Goal: Task Accomplishment & Management: Complete application form

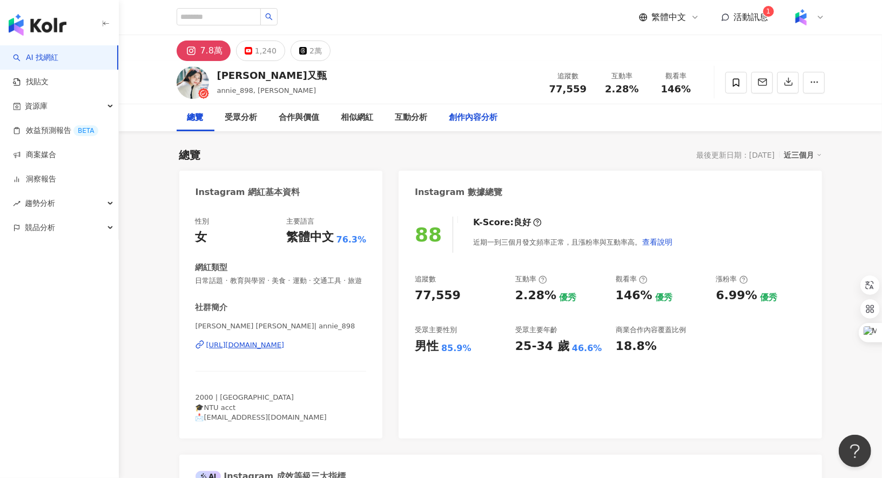
click at [471, 117] on div "創作內容分析" at bounding box center [473, 117] width 49 height 13
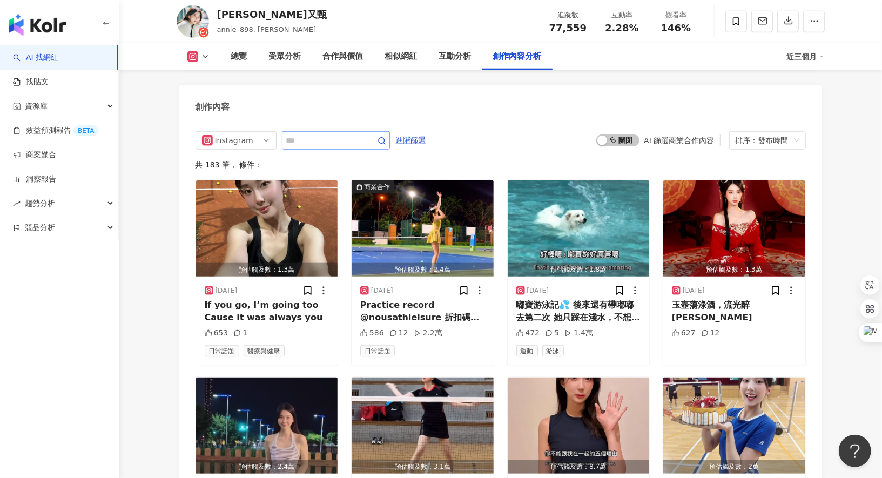
scroll to position [3264, 0]
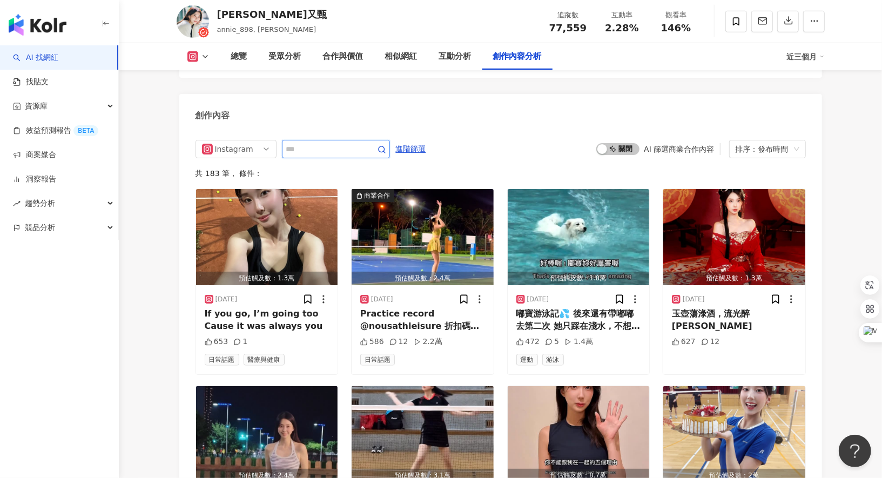
click at [349, 143] on input "text" at bounding box center [324, 149] width 76 height 13
type input "*"
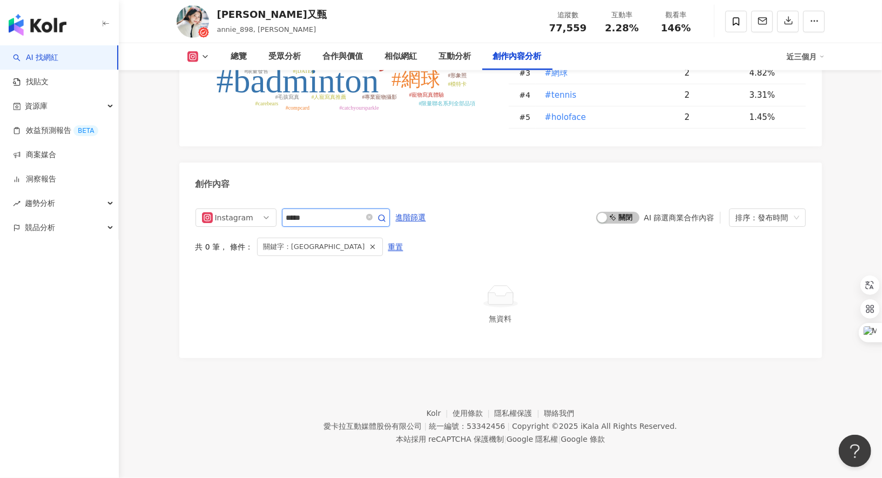
scroll to position [3170, 0]
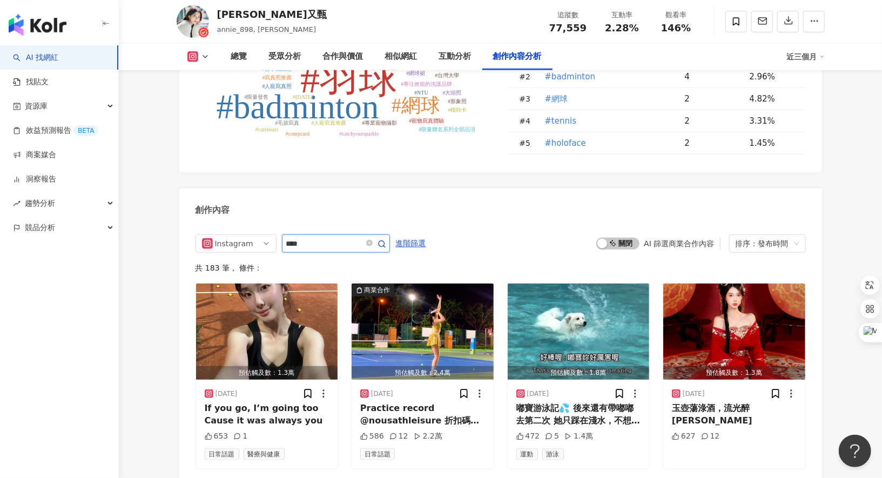
scroll to position [3263, 0]
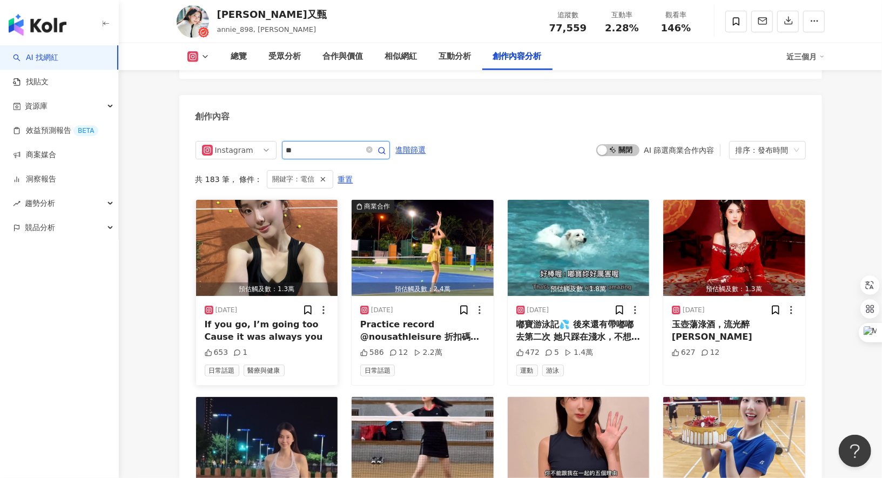
scroll to position [3170, 0]
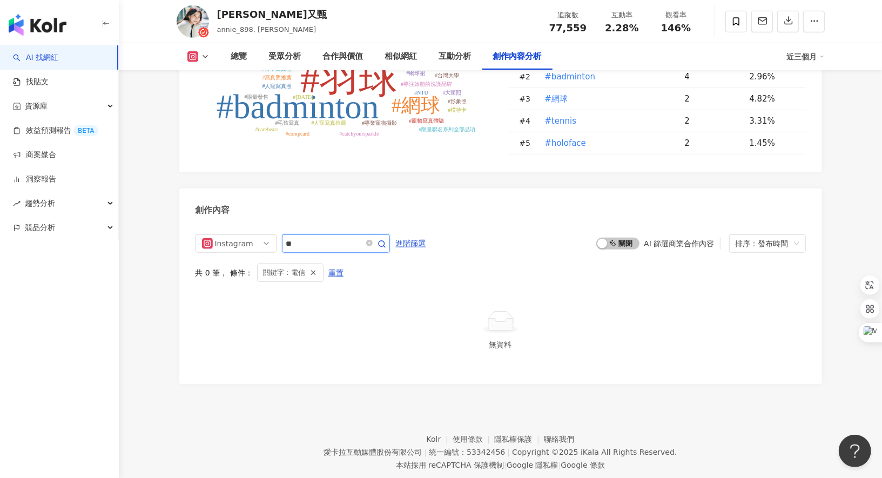
click at [322, 237] on input "**" at bounding box center [324, 243] width 76 height 13
type input "*"
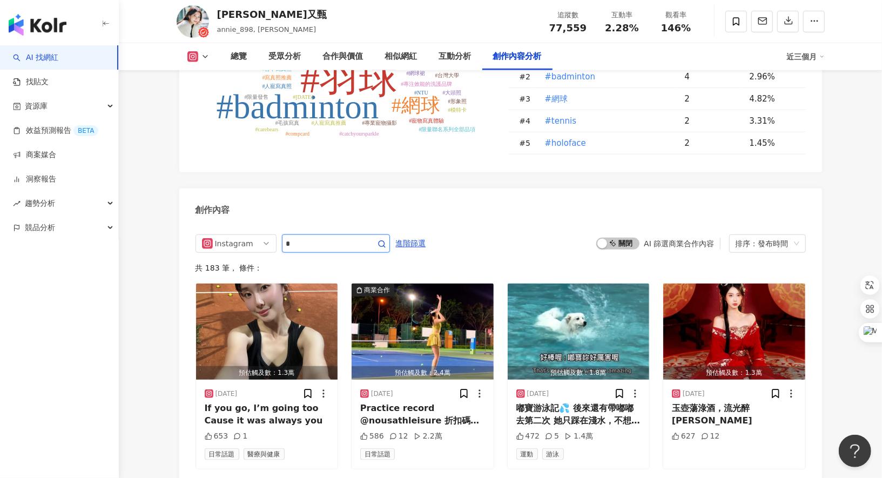
scroll to position [3263, 0]
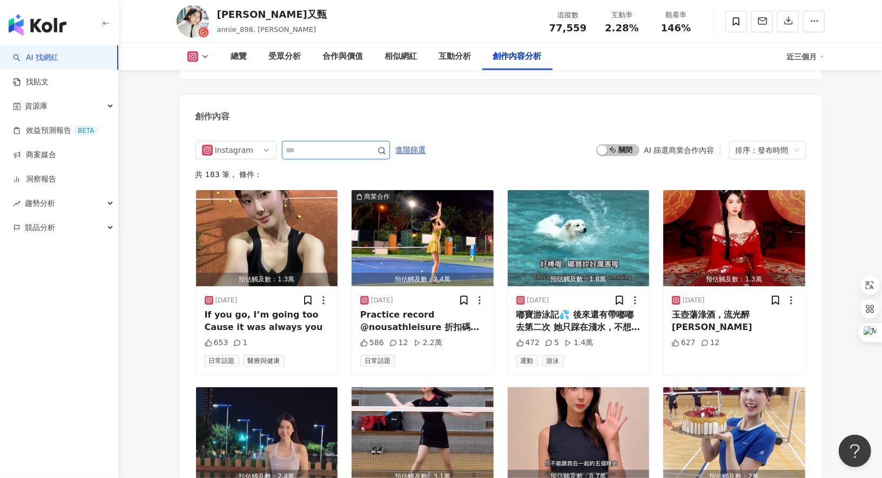
type input "*"
click at [410, 170] on div "共 183 筆 ， 條件：" at bounding box center [500, 174] width 610 height 9
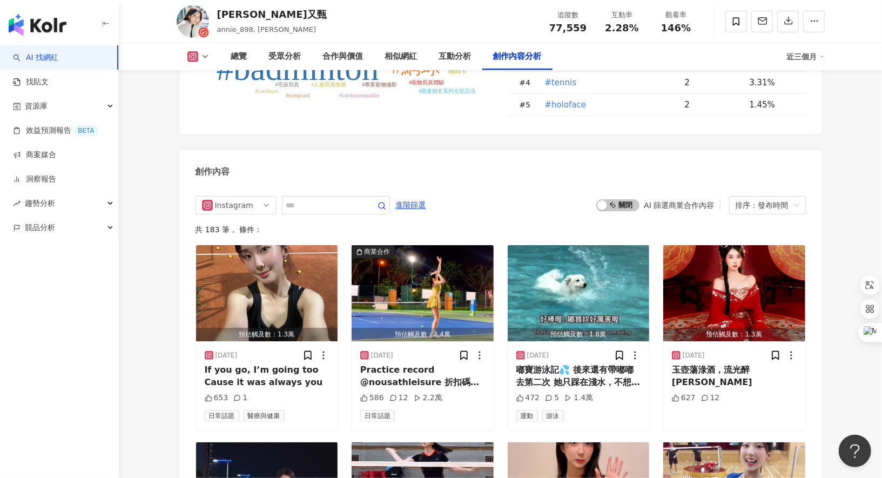
scroll to position [3167, 0]
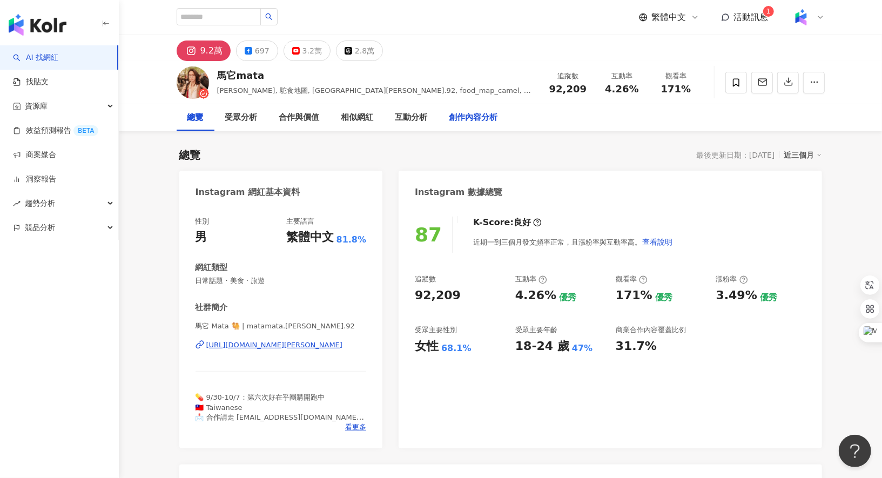
click at [478, 119] on div "創作內容分析" at bounding box center [473, 117] width 49 height 13
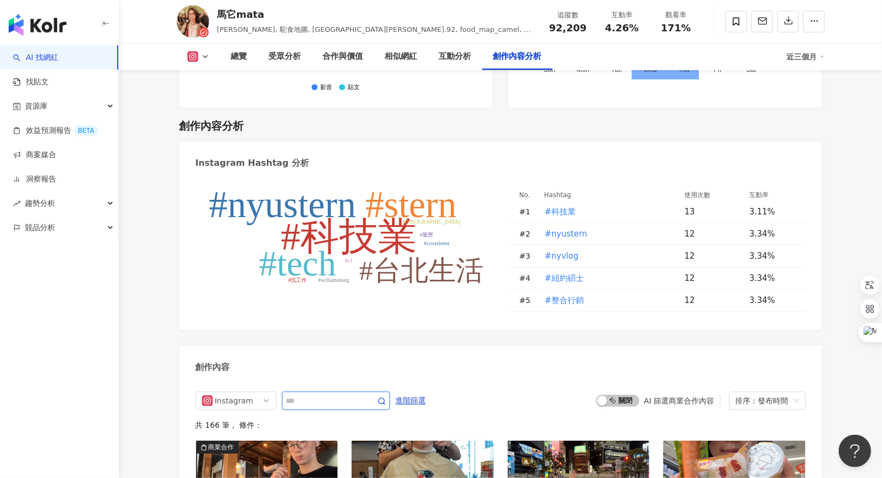
click at [327, 394] on input "text" at bounding box center [324, 400] width 76 height 13
type input "**"
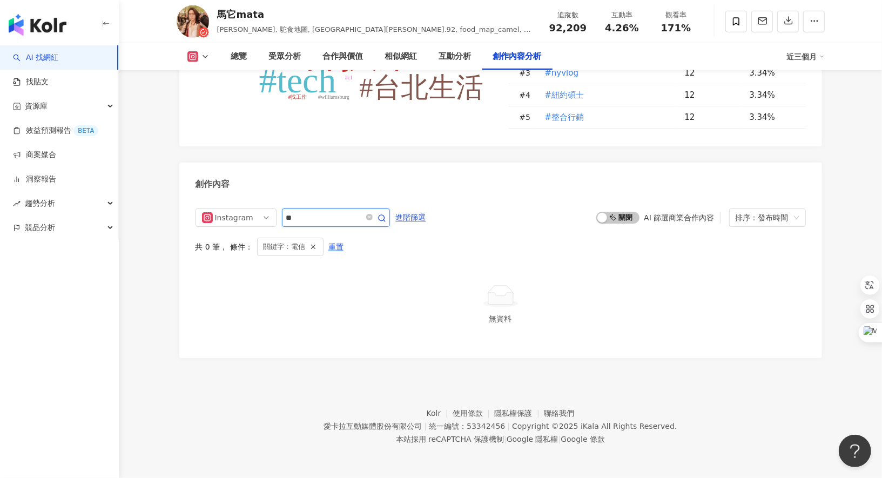
scroll to position [3216, 0]
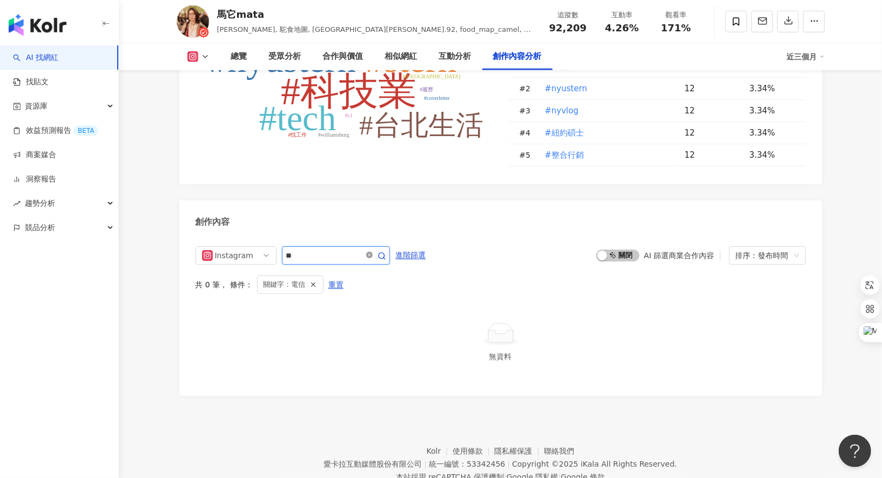
click at [367, 252] on icon "close-circle" at bounding box center [369, 255] width 6 height 6
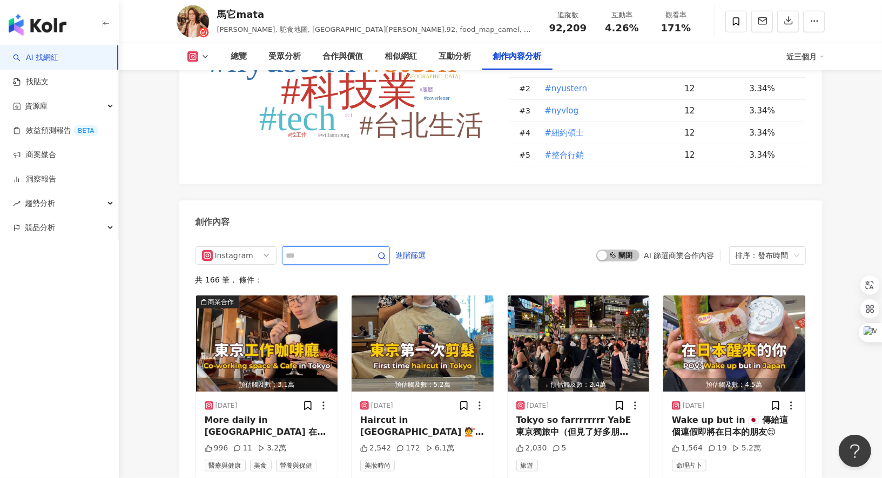
scroll to position [3309, 0]
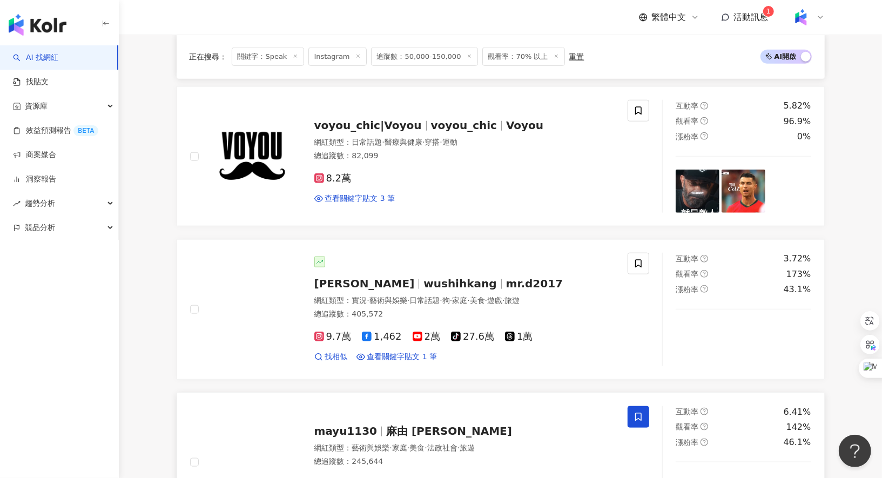
scroll to position [587, 0]
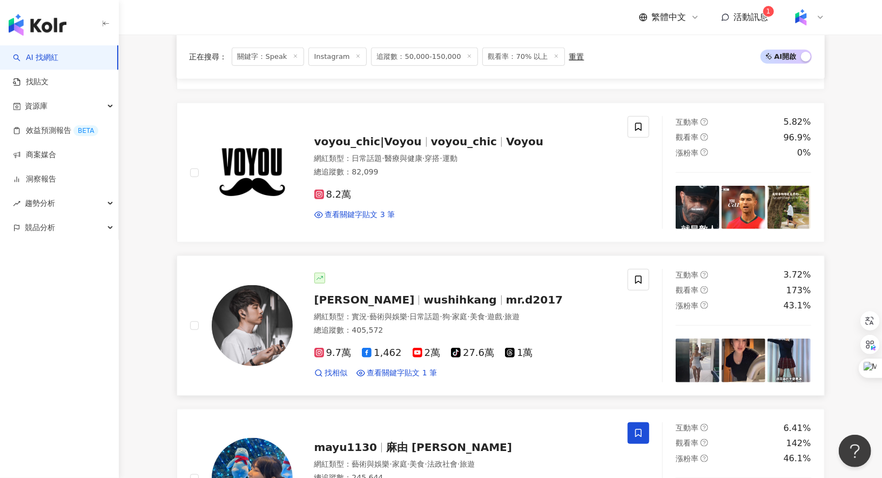
click at [423, 296] on span "wushihkang" at bounding box center [459, 299] width 73 height 13
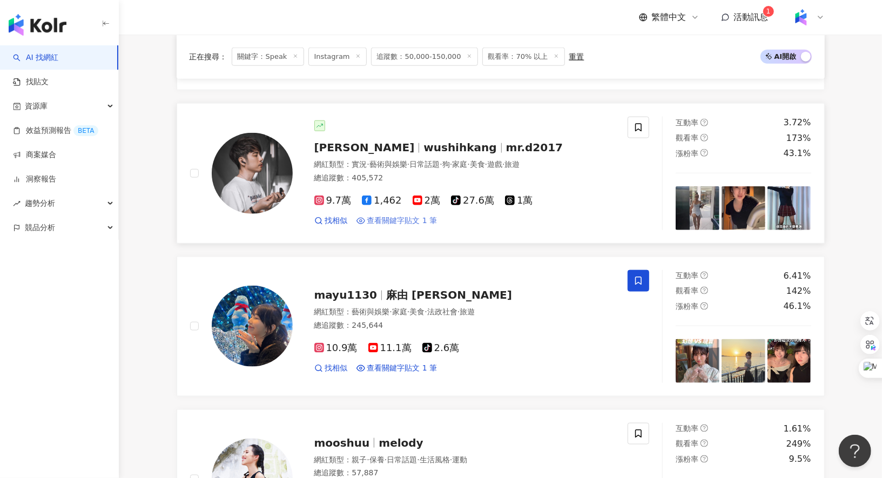
scroll to position [783, 0]
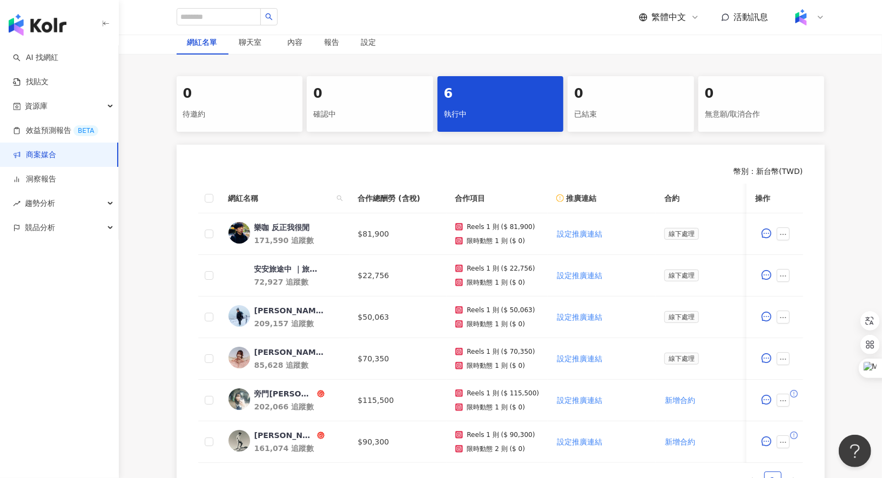
scroll to position [195, 0]
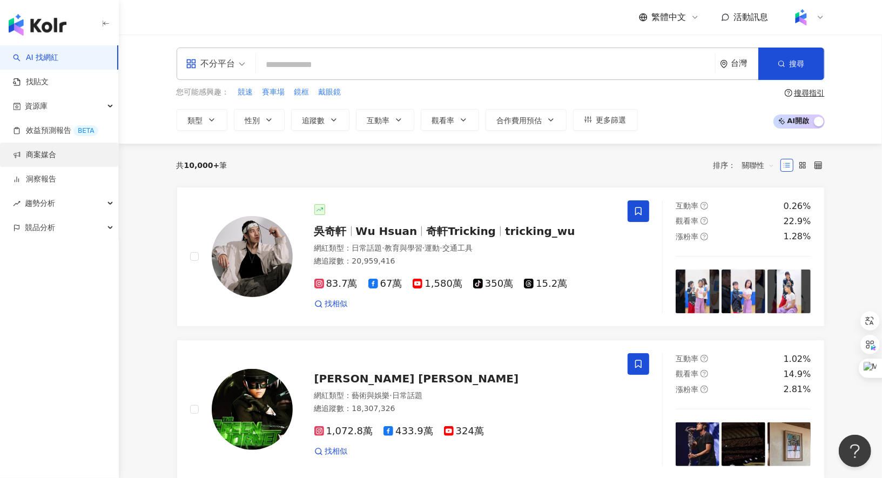
click at [56, 152] on link "商案媒合" at bounding box center [34, 155] width 43 height 11
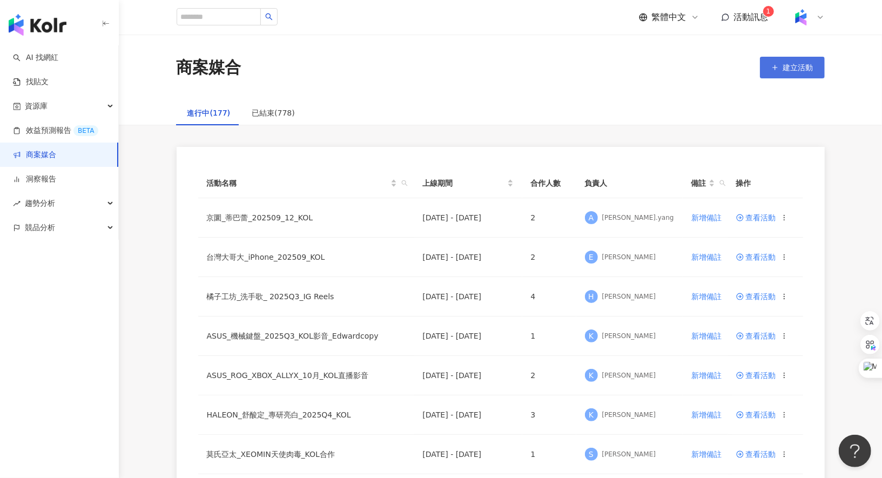
click at [790, 60] on button "建立活動" at bounding box center [792, 68] width 65 height 22
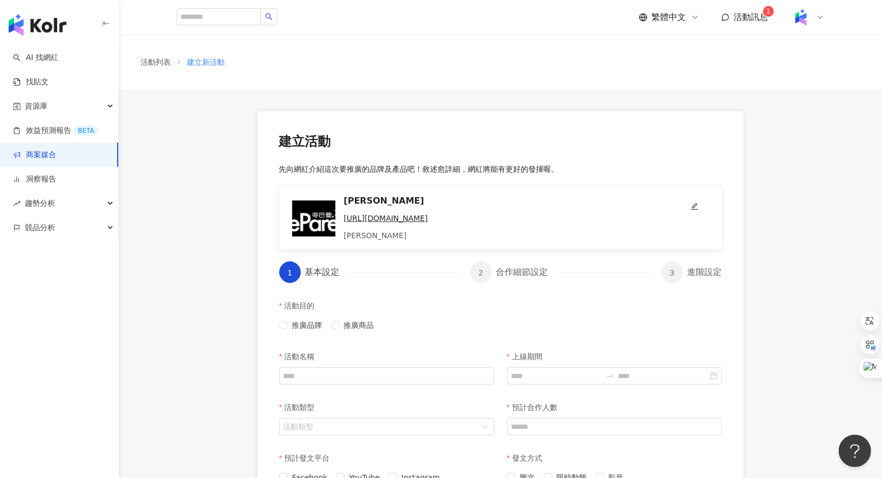
click at [56, 152] on link "商案媒合" at bounding box center [34, 155] width 43 height 11
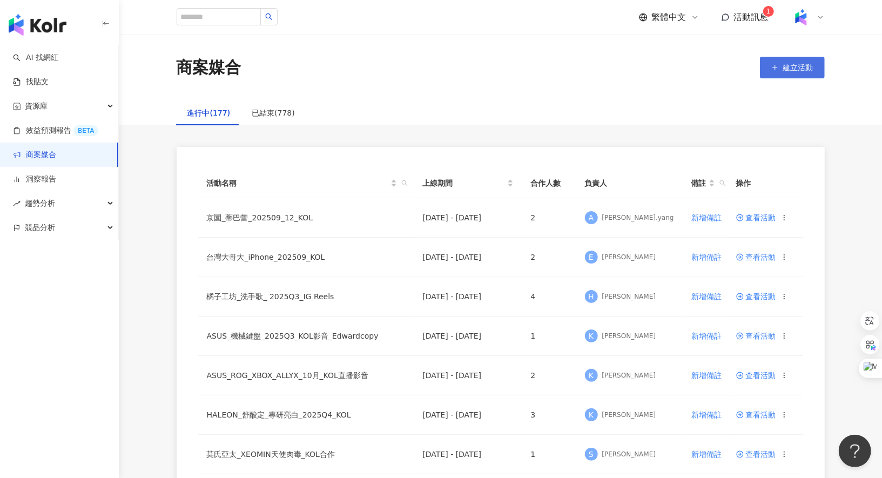
click at [789, 64] on span "建立活動" at bounding box center [798, 67] width 30 height 9
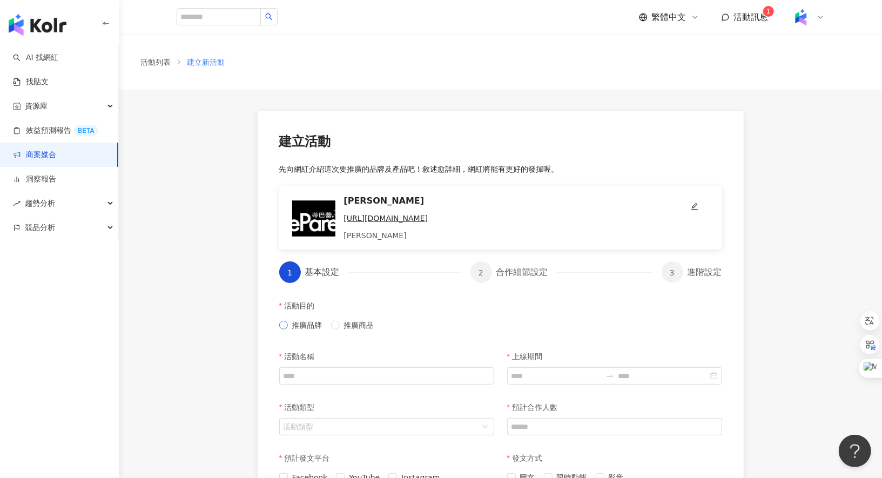
click at [306, 331] on span "推廣品牌" at bounding box center [307, 325] width 39 height 12
click at [314, 367] on p "活動名稱" at bounding box center [299, 357] width 30 height 22
click at [314, 380] on input "活動名稱" at bounding box center [386, 375] width 215 height 17
click at [314, 367] on p "活動名稱" at bounding box center [299, 357] width 30 height 22
click at [314, 384] on input "活動名稱" at bounding box center [386, 375] width 215 height 17
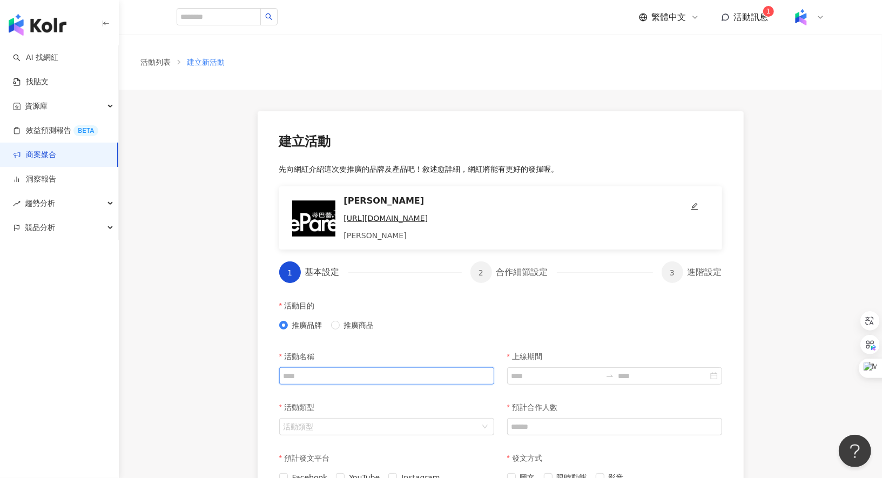
paste input "**********"
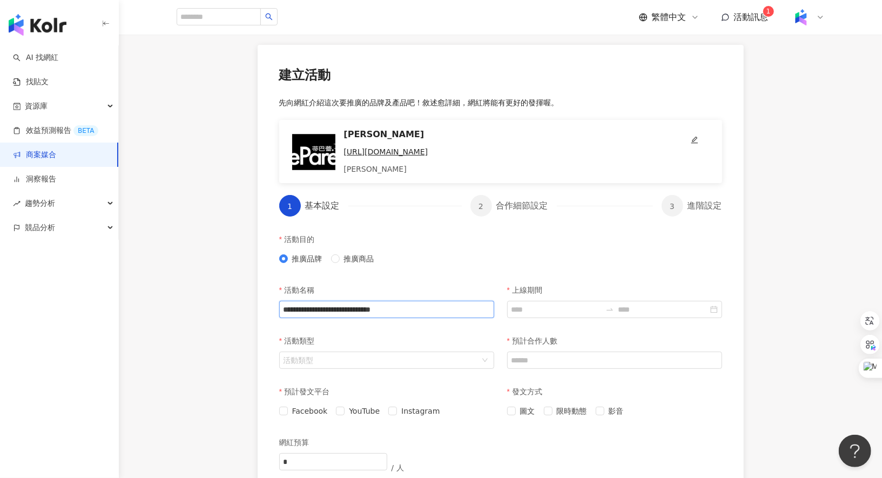
scroll to position [109, 0]
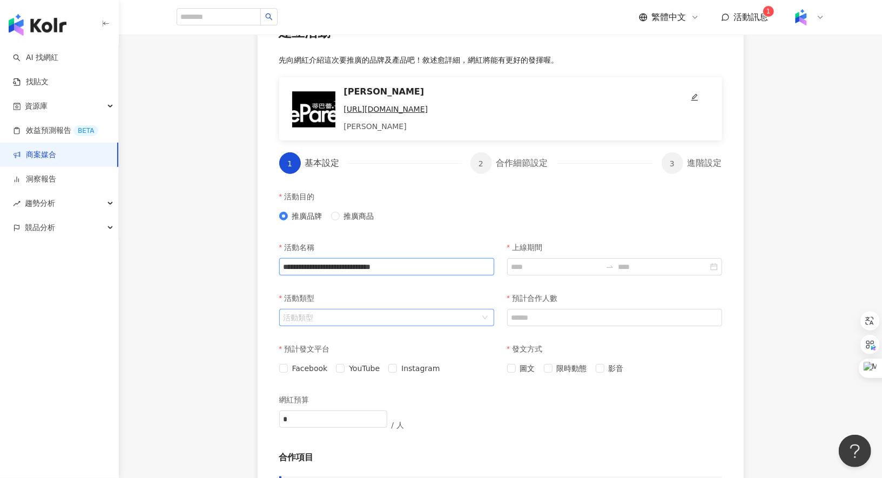
type input "**********"
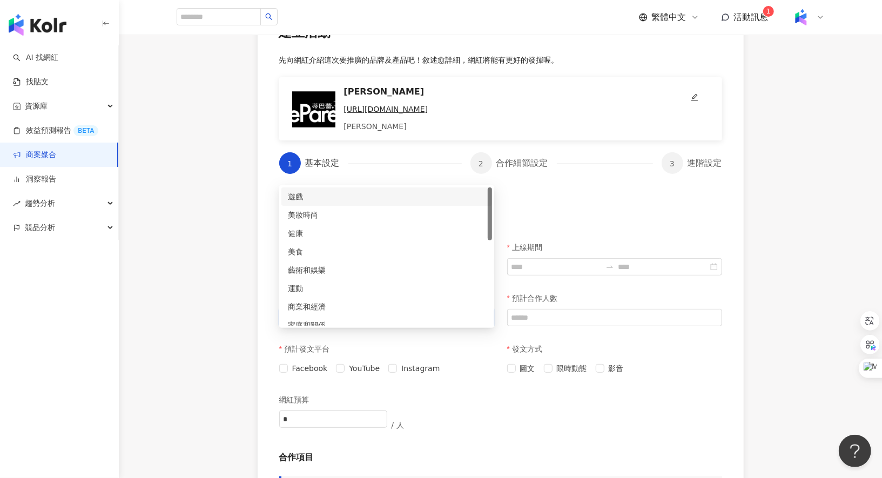
click at [333, 326] on input "活動類型" at bounding box center [380, 317] width 195 height 16
click at [353, 299] on div "商業和經濟" at bounding box center [386, 306] width 211 height 18
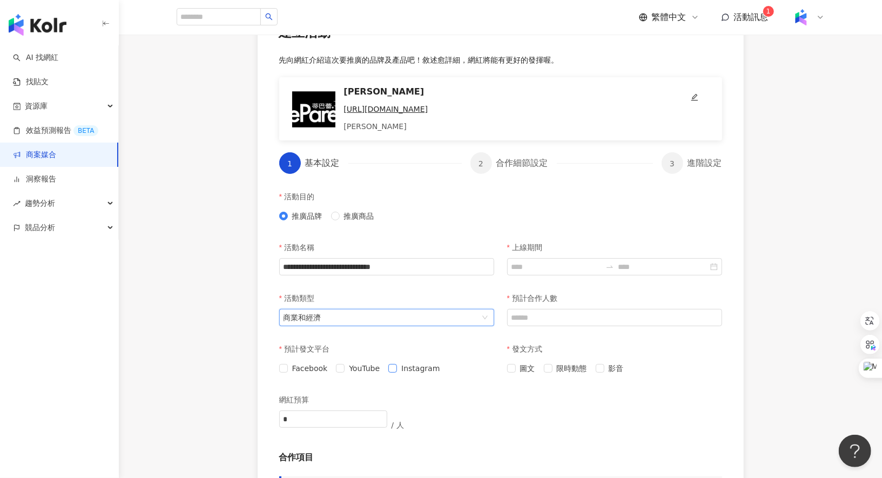
click at [408, 374] on span "Instagram" at bounding box center [420, 368] width 47 height 12
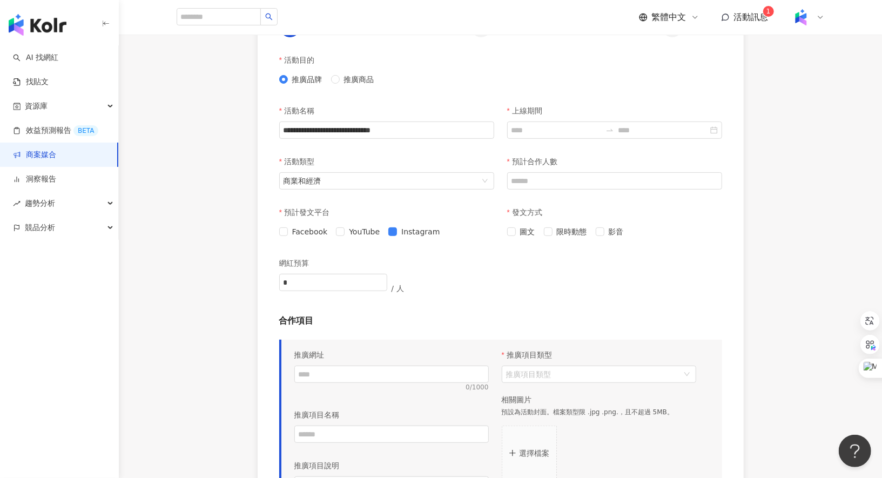
scroll to position [273, 0]
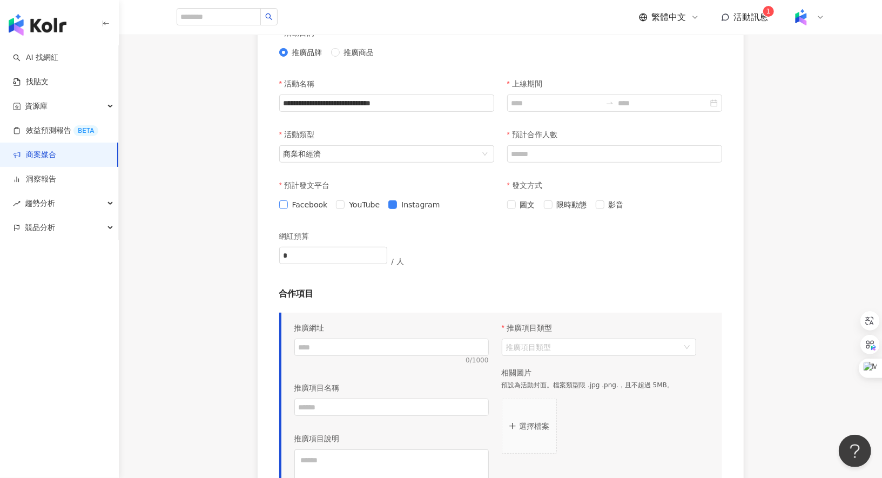
click at [300, 211] on span "Facebook" at bounding box center [310, 205] width 44 height 12
click at [347, 263] on input "*" at bounding box center [333, 255] width 107 height 16
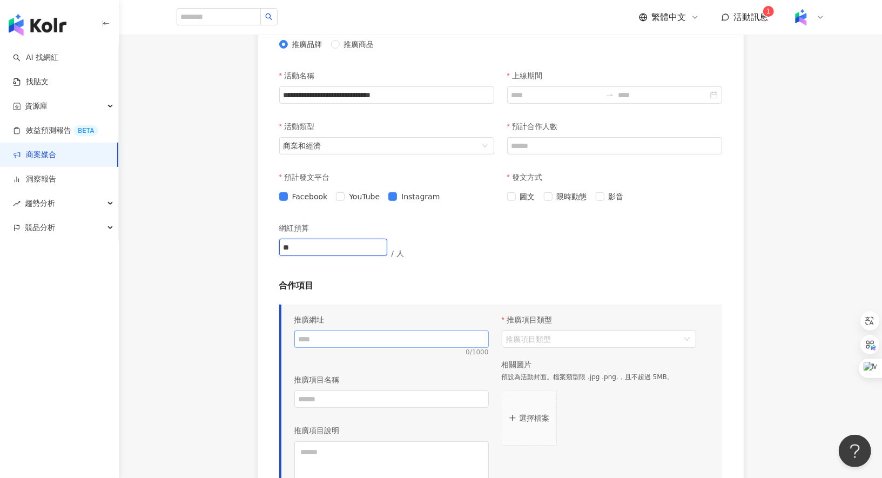
type input "**"
click at [338, 348] on input "text" at bounding box center [391, 338] width 194 height 17
click at [363, 348] on input "**********" at bounding box center [391, 338] width 194 height 17
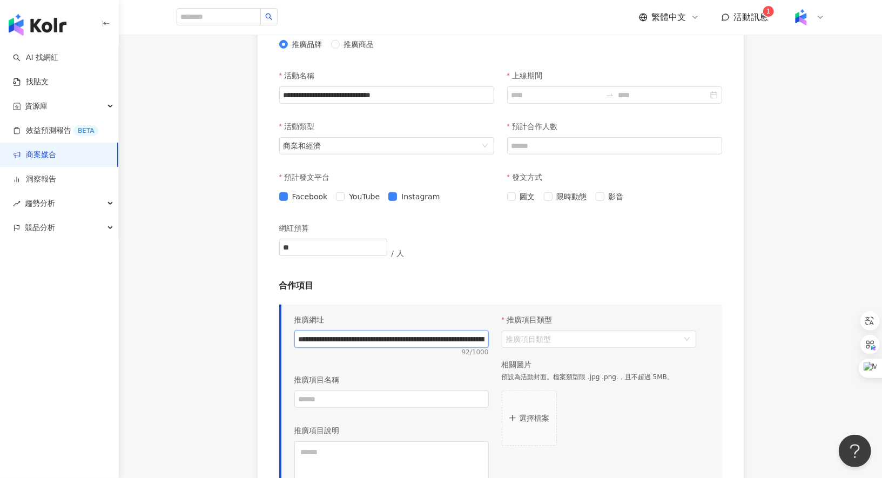
paste input "text"
type input "**********"
click at [353, 408] on input "text" at bounding box center [391, 398] width 194 height 17
paste input "**********"
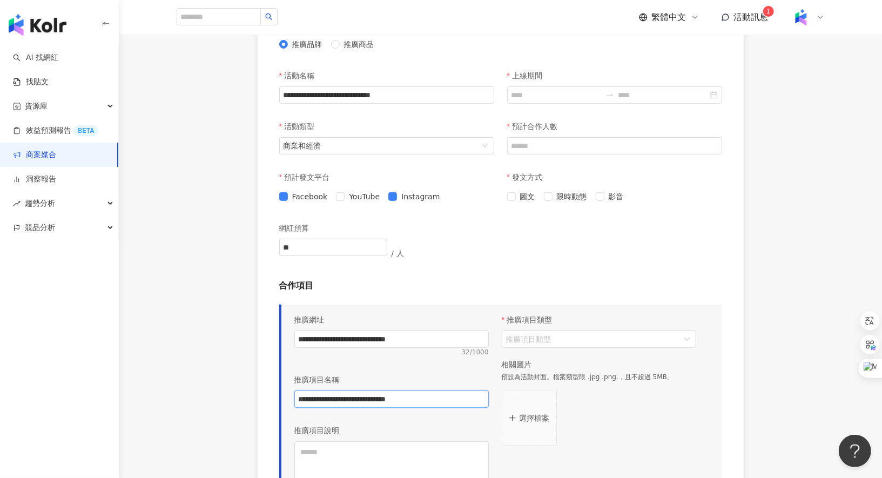
scroll to position [335, 0]
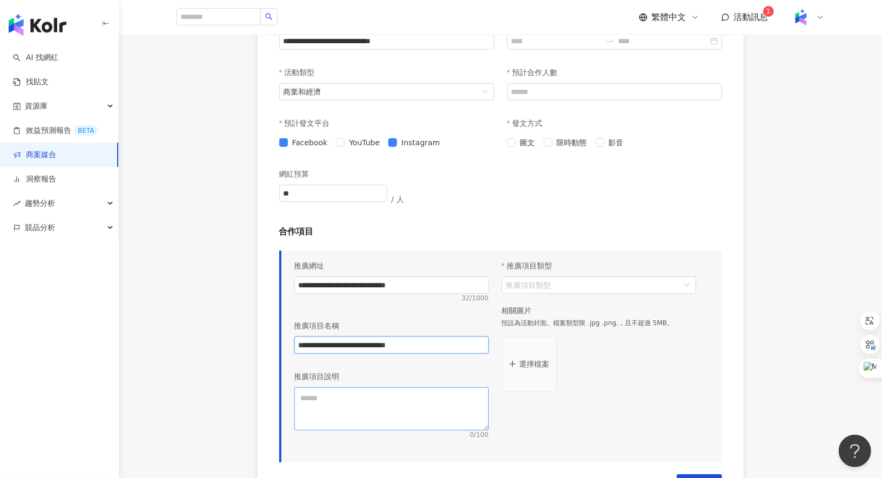
type input "**********"
click at [353, 424] on textarea at bounding box center [391, 408] width 194 height 43
paste textarea "**********"
type textarea "**********"
click at [550, 276] on p "推廣項目類型" at bounding box center [528, 266] width 45 height 22
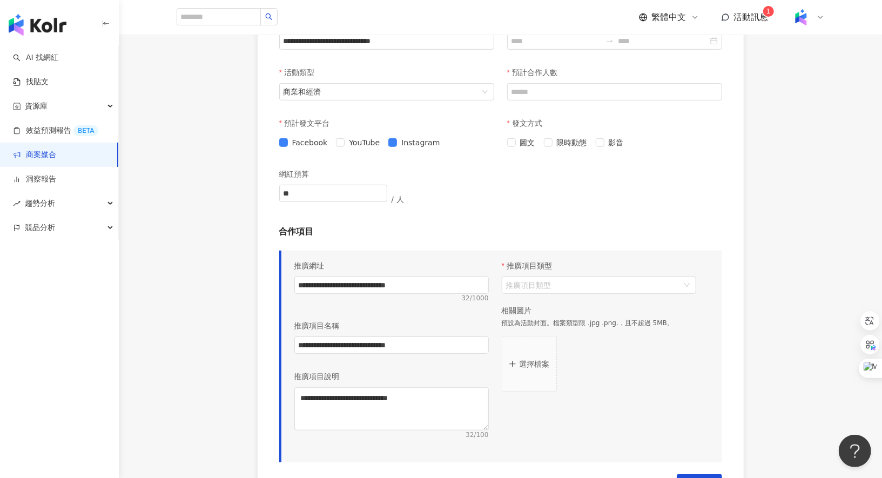
click at [550, 293] on input "推廣項目類型" at bounding box center [593, 285] width 174 height 16
click at [552, 293] on input "推廣項目類型" at bounding box center [593, 285] width 174 height 16
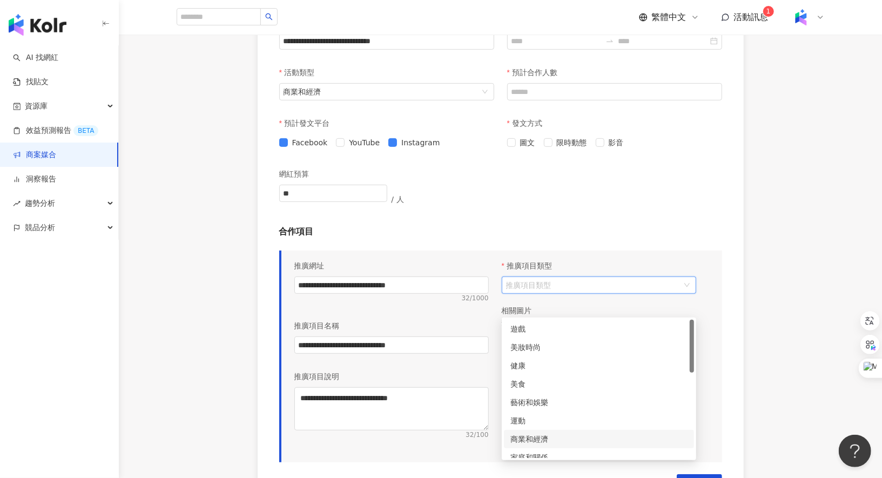
click at [542, 431] on div "商業和經濟" at bounding box center [599, 439] width 190 height 18
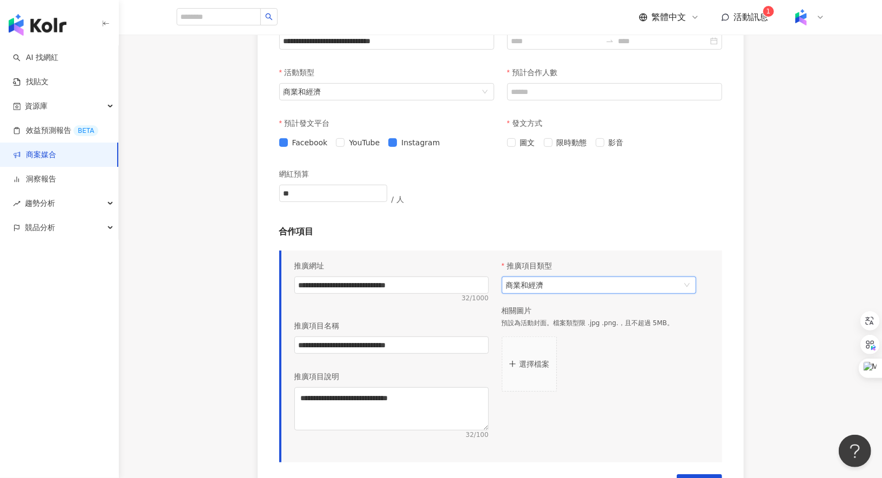
click at [529, 390] on button "選擇檔案" at bounding box center [529, 363] width 55 height 55
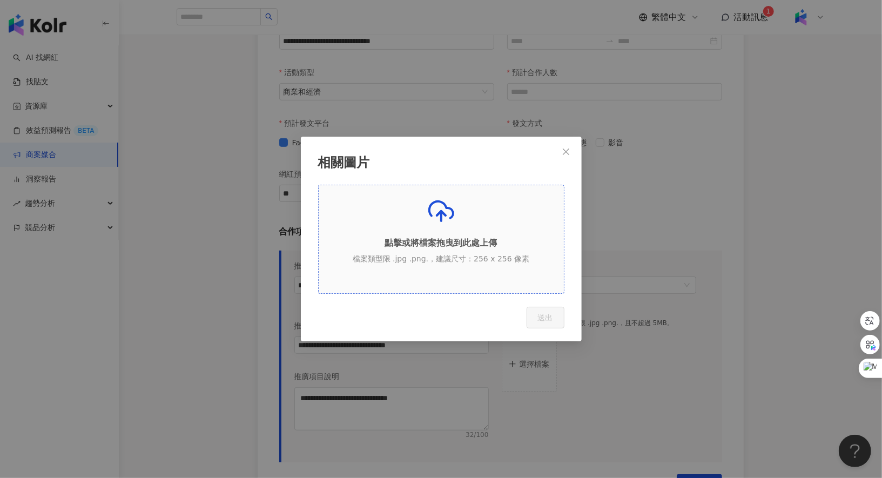
click at [427, 247] on p "點擊或將檔案拖曳到此處上傳" at bounding box center [441, 243] width 245 height 12
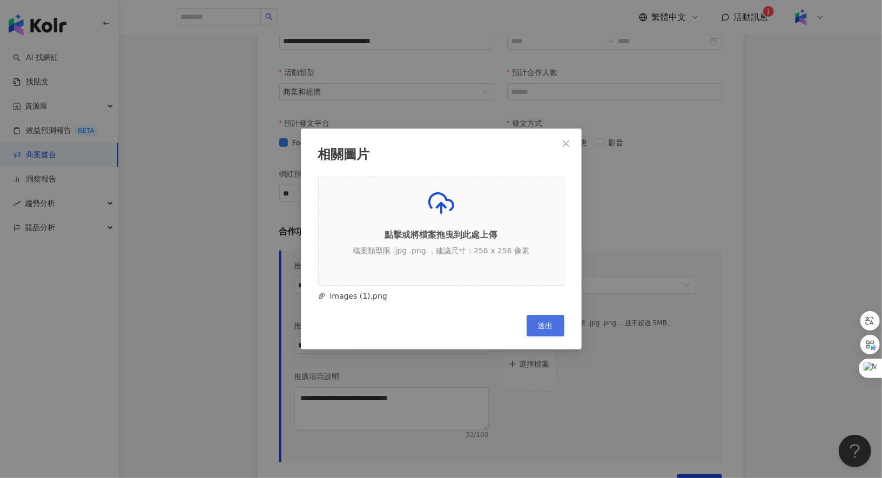
click at [553, 322] on button "送出" at bounding box center [545, 326] width 38 height 22
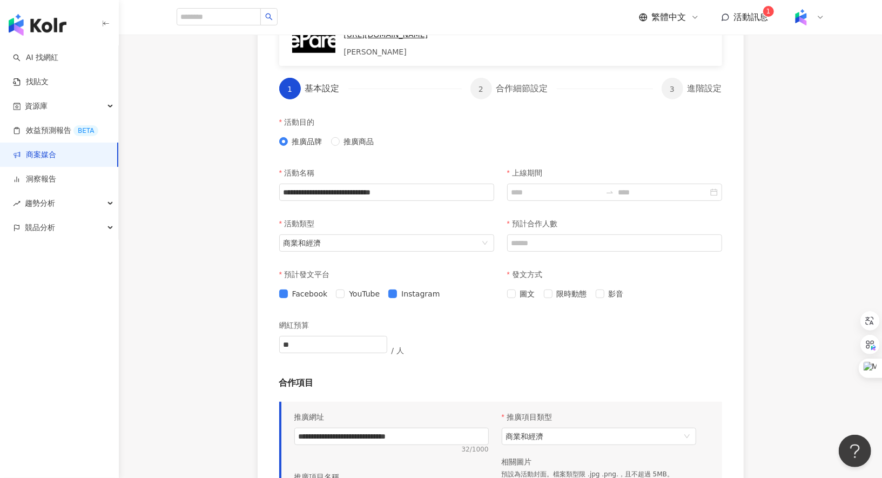
scroll to position [158, 0]
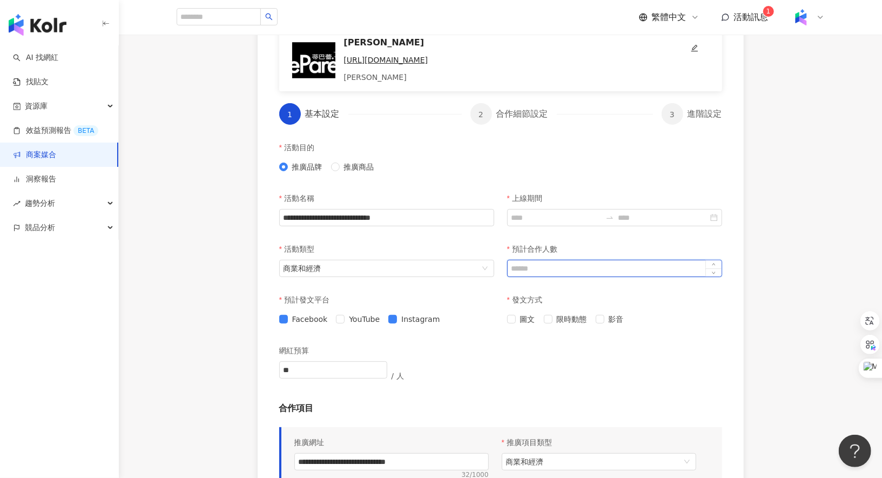
click at [617, 276] on input "預計合作人數" at bounding box center [614, 268] width 214 height 16
type input "*"
click at [554, 226] on div at bounding box center [614, 217] width 215 height 17
type input "*"
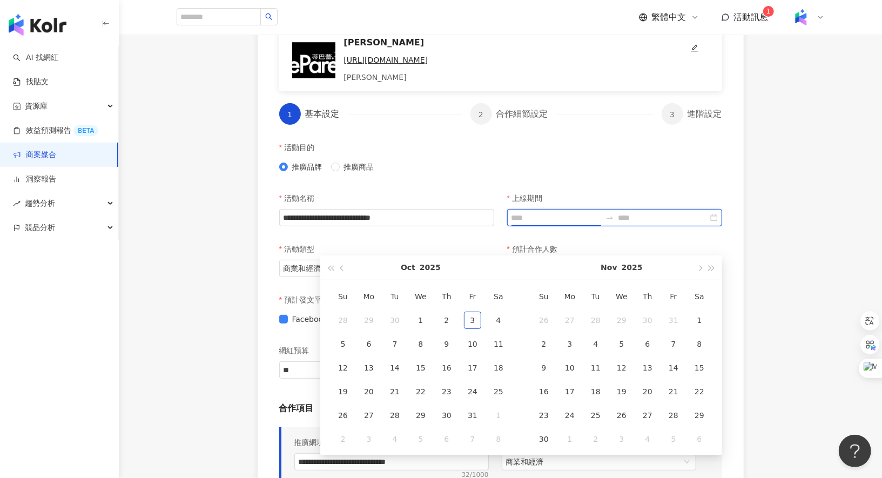
click at [554, 223] on input "上線期間" at bounding box center [556, 218] width 90 height 12
type input "**********"
click at [476, 322] on div "3" at bounding box center [472, 319] width 17 height 17
type input "**********"
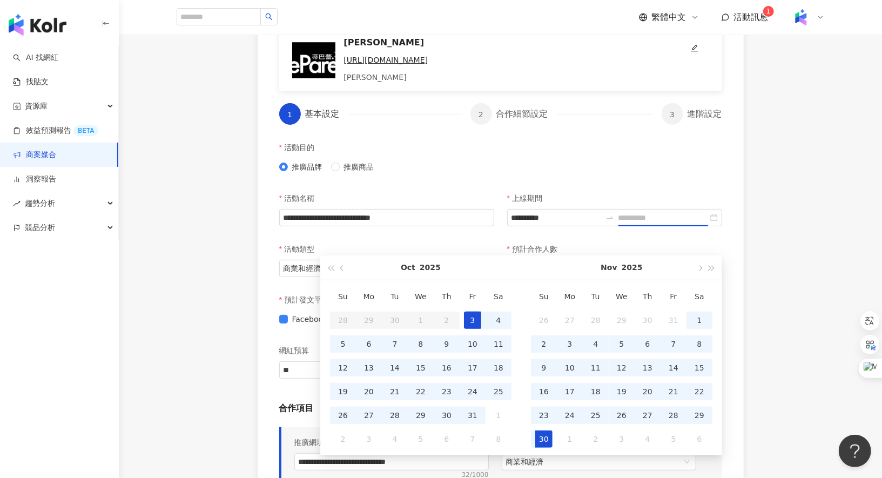
click at [547, 445] on div "30" at bounding box center [543, 438] width 17 height 17
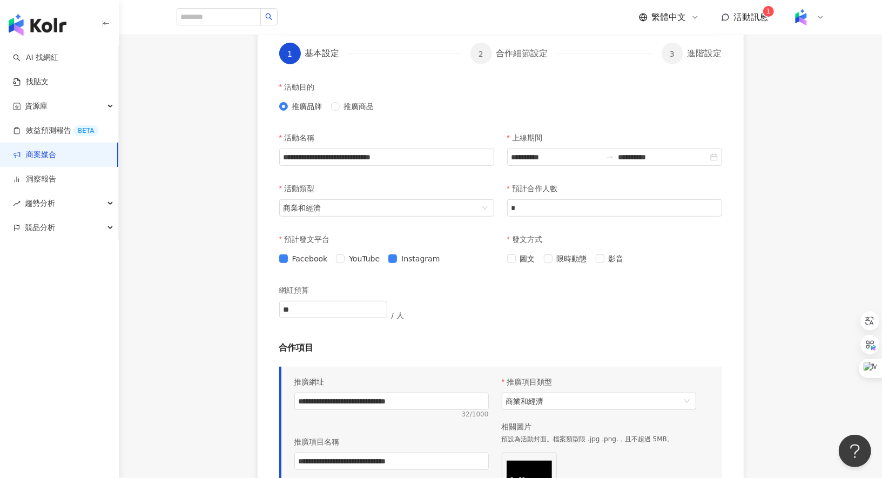
scroll to position [536, 0]
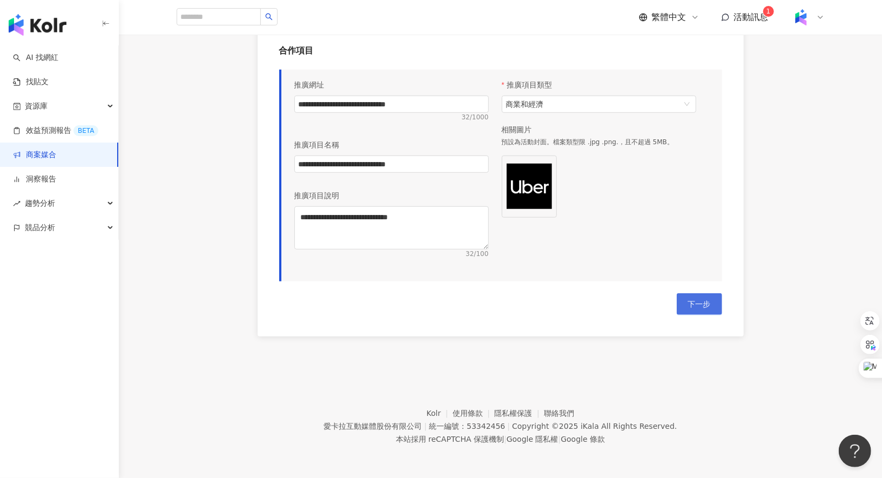
click at [698, 311] on button "下一步" at bounding box center [698, 304] width 45 height 22
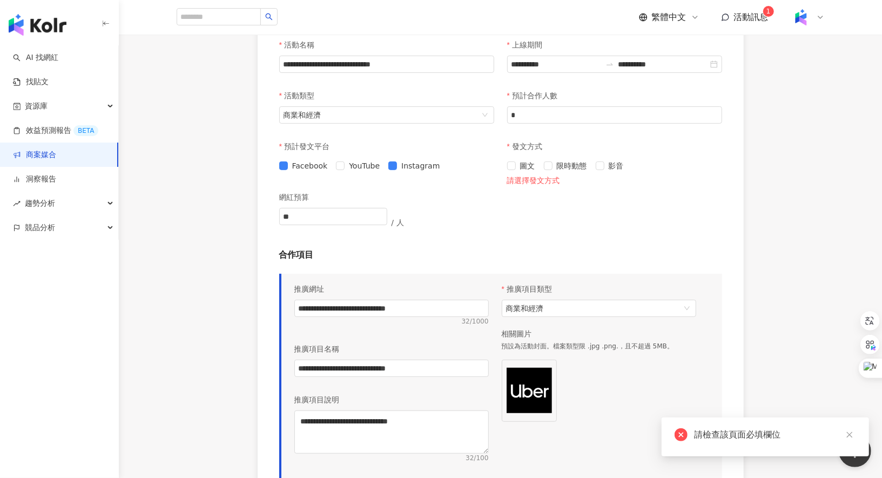
scroll to position [281, 0]
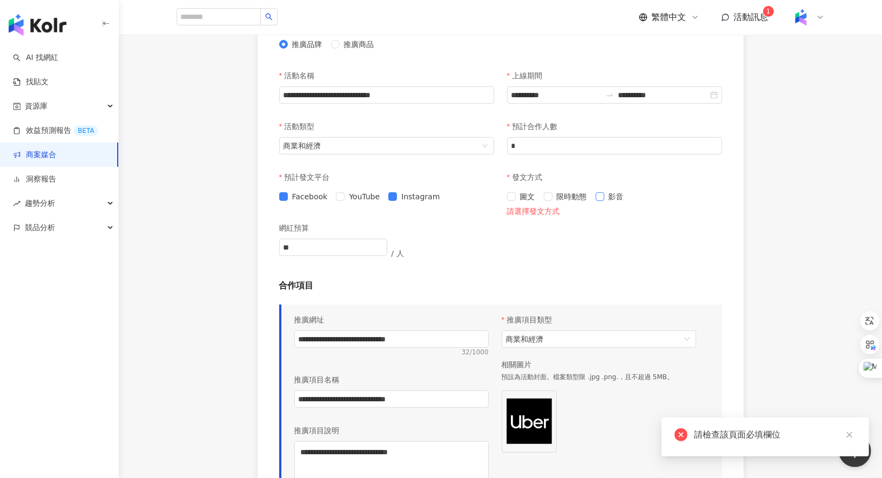
click at [611, 202] on span "影音" at bounding box center [616, 197] width 24 height 12
click at [607, 202] on span "影音" at bounding box center [616, 197] width 24 height 12
click at [516, 202] on span "圖文" at bounding box center [528, 197] width 24 height 12
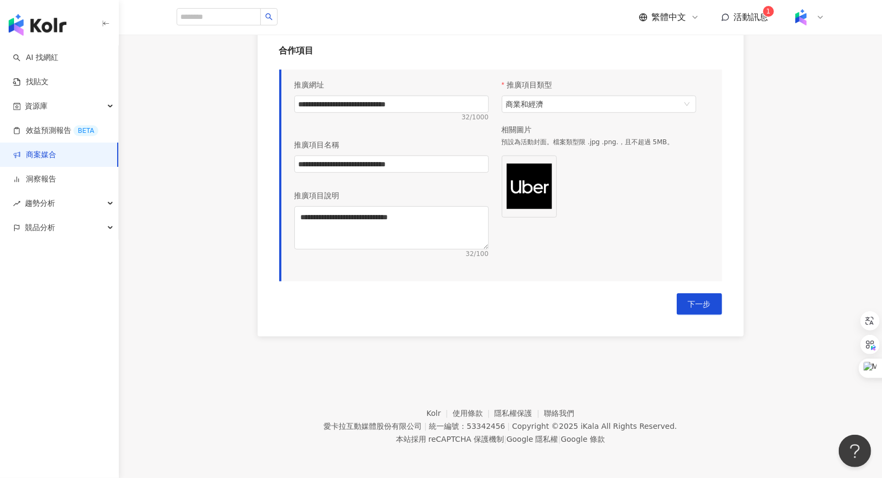
click at [704, 306] on span "下一步" at bounding box center [699, 304] width 23 height 9
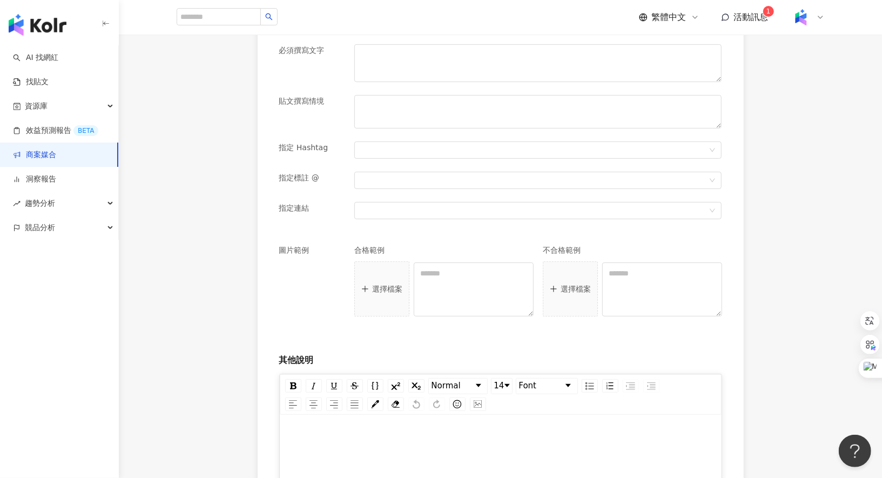
scroll to position [265, 0]
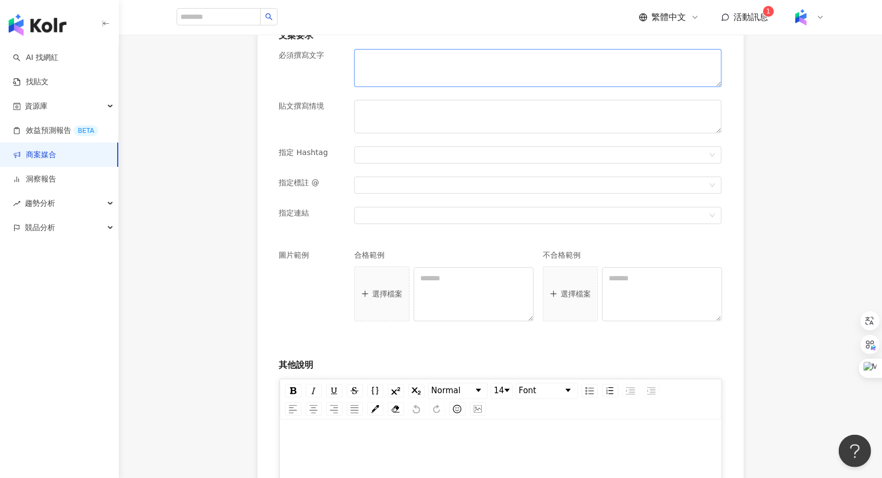
click at [429, 87] on textarea at bounding box center [537, 68] width 367 height 38
paste textarea "**********"
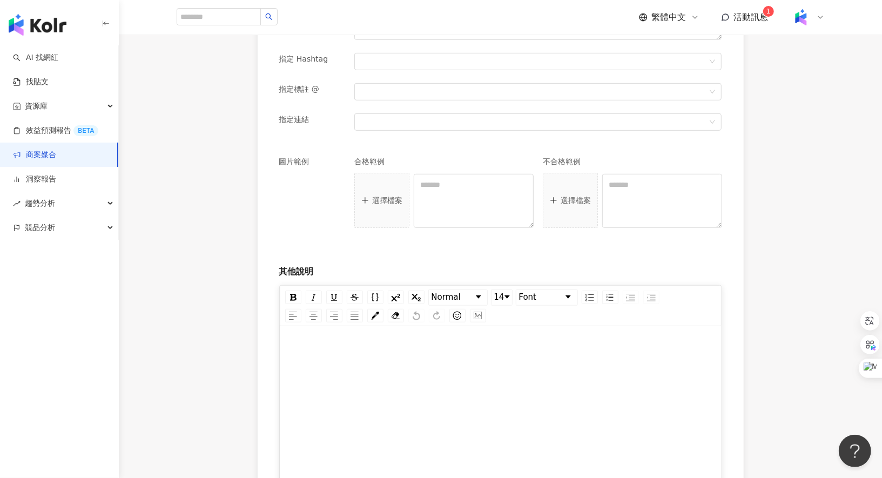
scroll to position [563, 0]
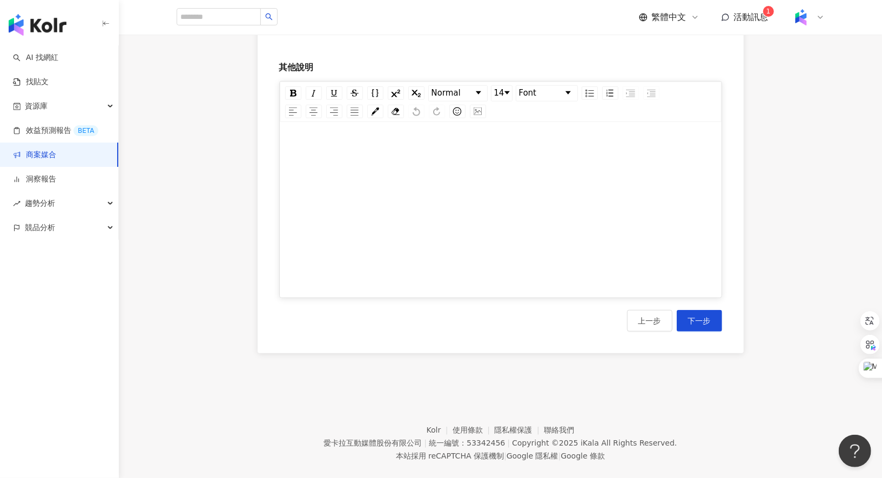
type textarea "**********"
click at [391, 242] on div "rdw-editor" at bounding box center [500, 213] width 419 height 162
click at [705, 331] on button "下一步" at bounding box center [698, 321] width 45 height 22
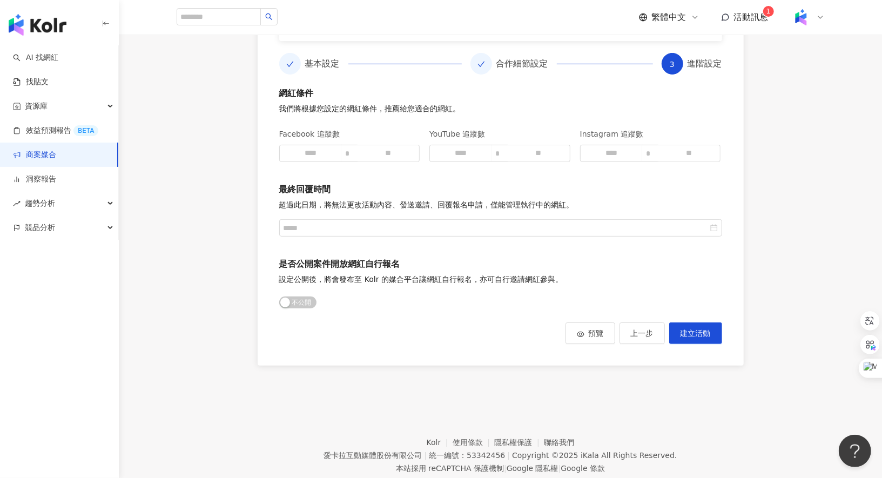
scroll to position [143, 0]
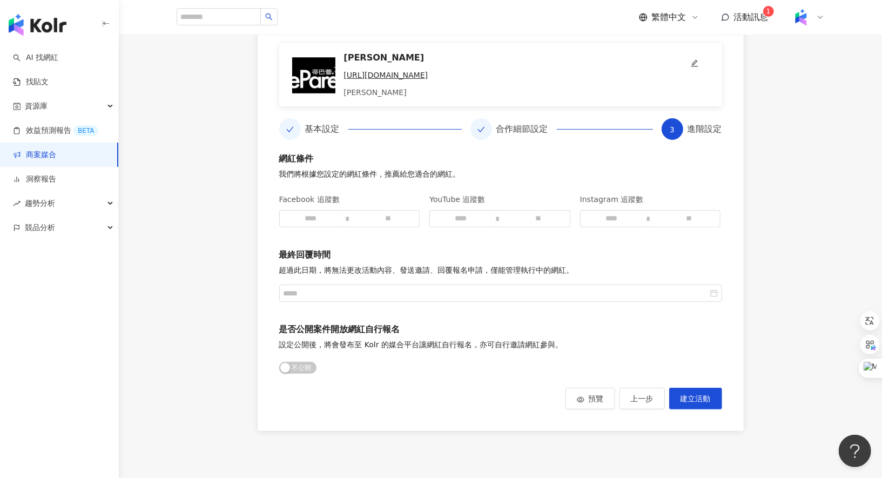
click at [446, 322] on div "網紅條件 我們將根據您設定的網紅條件，推薦給您適合的網紅。 Facebook 追蹤數 YouTube 追蹤數 Instagram 追蹤數 最終回覆時間 超過此…" at bounding box center [500, 264] width 443 height 223
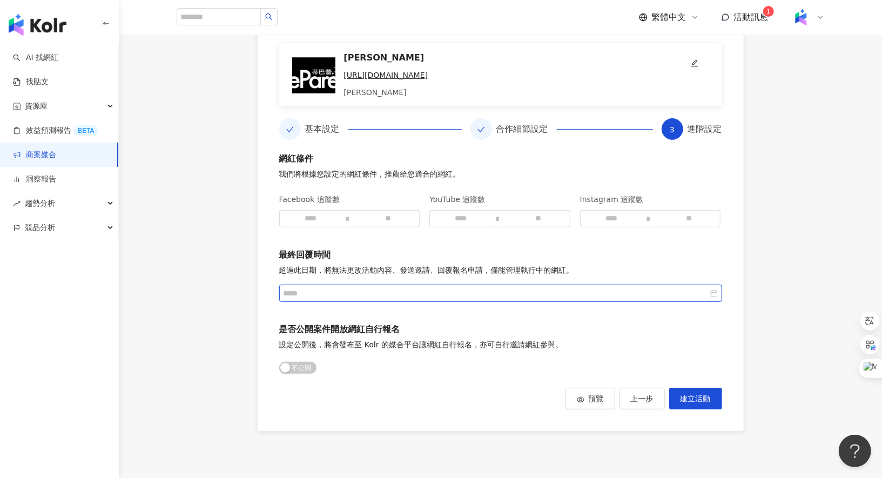
click at [457, 299] on input at bounding box center [495, 293] width 424 height 12
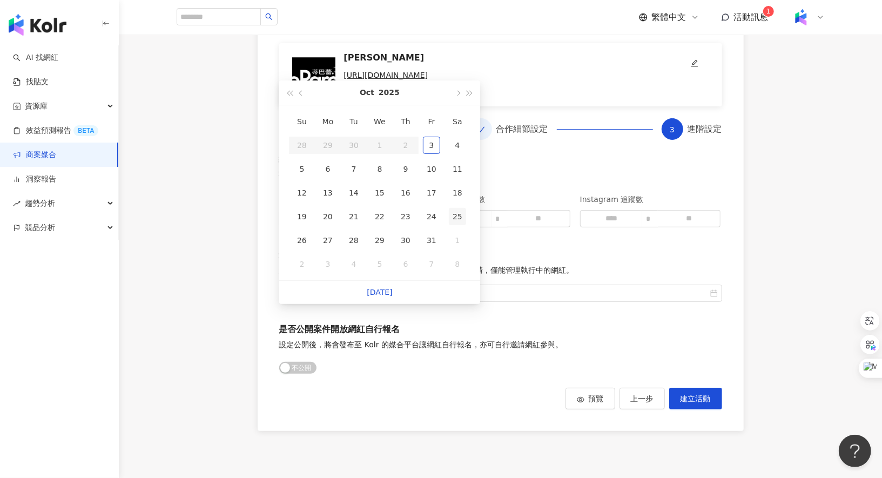
click at [459, 212] on div "25" at bounding box center [457, 216] width 17 height 17
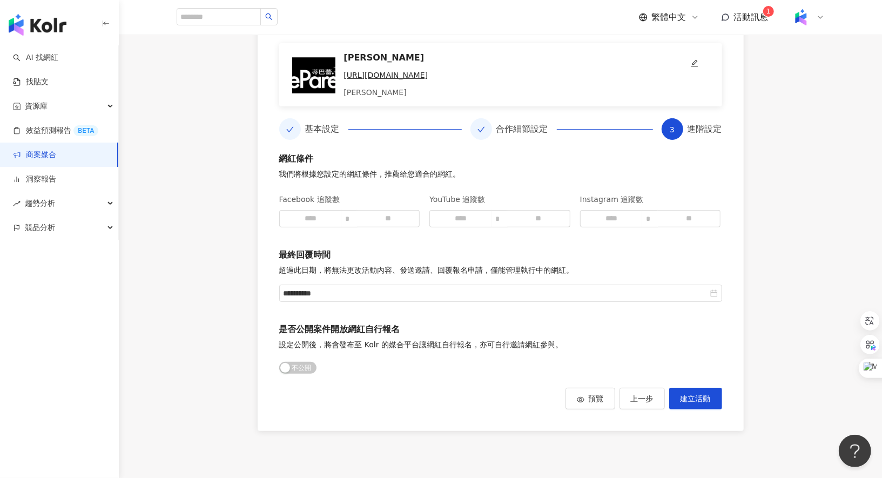
type input "**********"
click at [684, 403] on span "建立活動" at bounding box center [695, 398] width 30 height 9
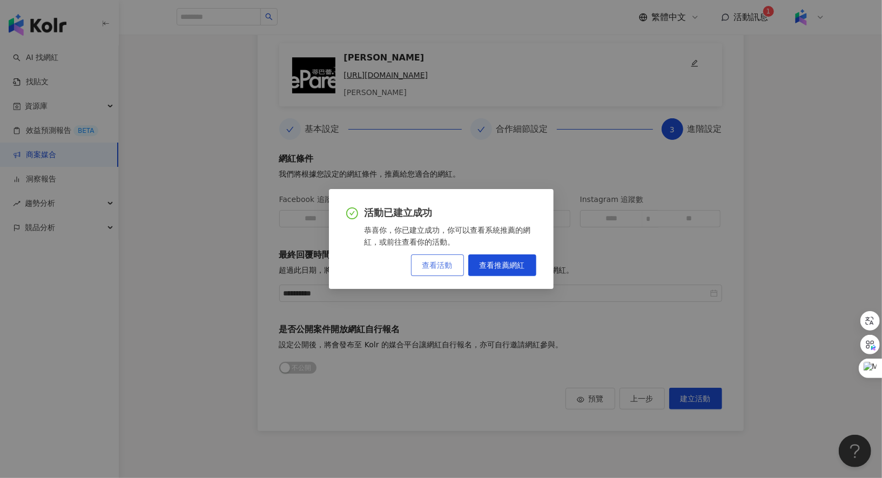
click at [431, 270] on button "查看活動" at bounding box center [437, 265] width 53 height 22
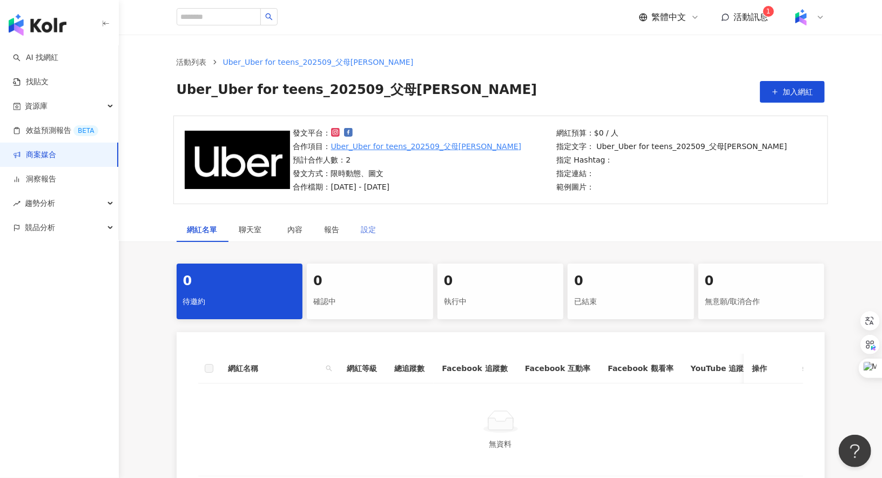
click at [377, 227] on div "設定" at bounding box center [368, 229] width 37 height 25
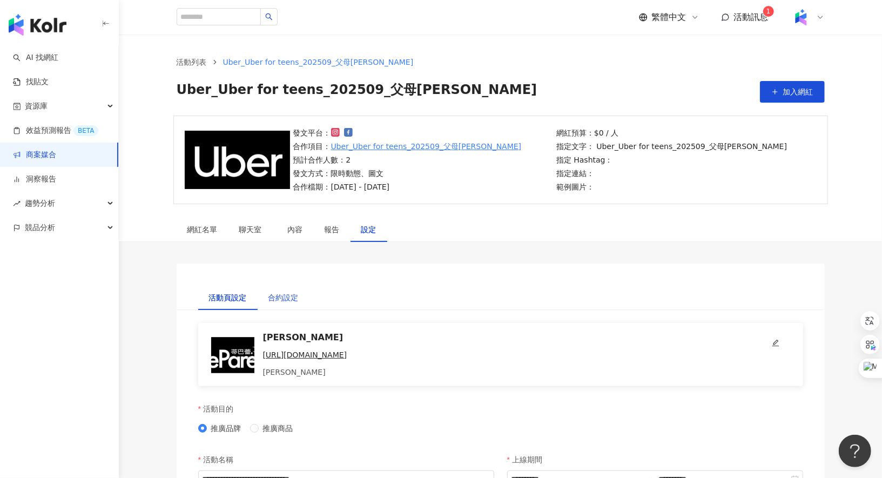
click at [294, 296] on div "合約設定" at bounding box center [283, 298] width 30 height 12
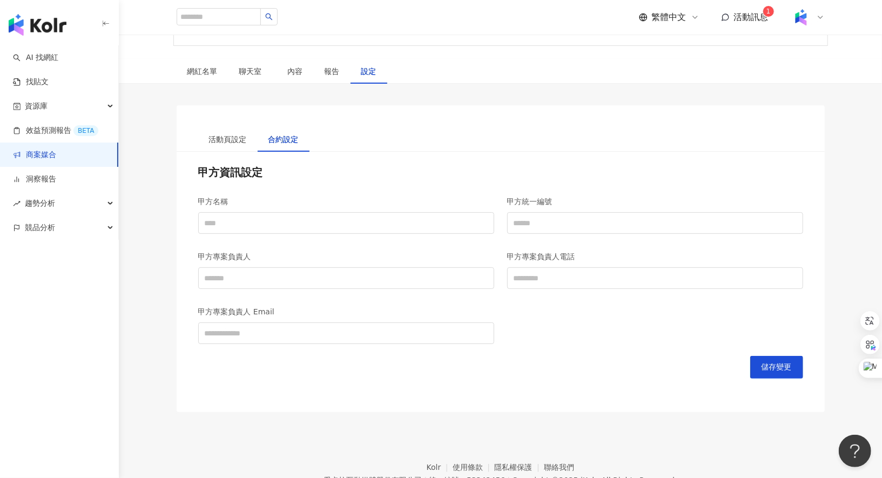
scroll to position [189, 0]
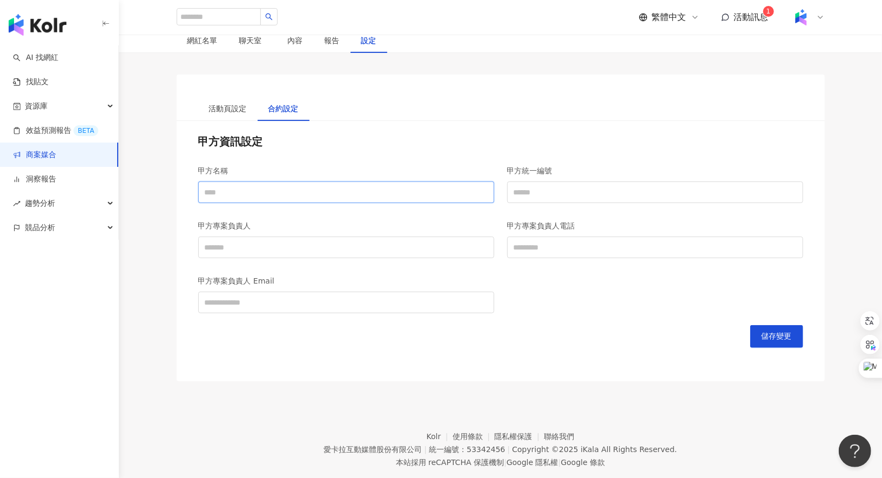
click at [331, 184] on input "甲方名稱" at bounding box center [346, 192] width 296 height 22
type input "**********"
click at [332, 253] on input "甲方專案負責人" at bounding box center [346, 247] width 296 height 22
type input "**********"
click at [323, 302] on input "甲方專案負責人 Email" at bounding box center [346, 303] width 296 height 22
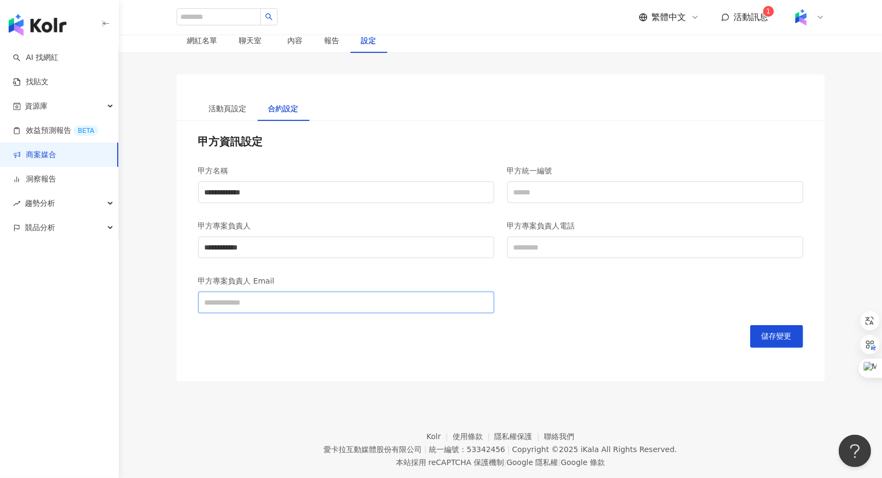
type input "**********"
click at [609, 197] on input "甲方統一編號" at bounding box center [655, 192] width 296 height 22
type input "********"
click at [581, 244] on input "甲方專案負責人電話" at bounding box center [655, 247] width 296 height 22
type input "**********"
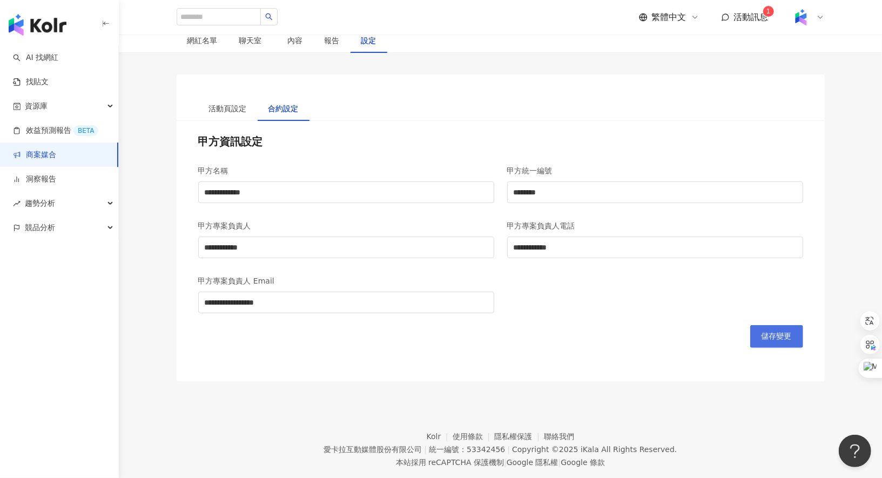
click at [759, 338] on button "儲存變更" at bounding box center [776, 336] width 53 height 23
click at [199, 43] on div "網紅名單" at bounding box center [202, 41] width 30 height 12
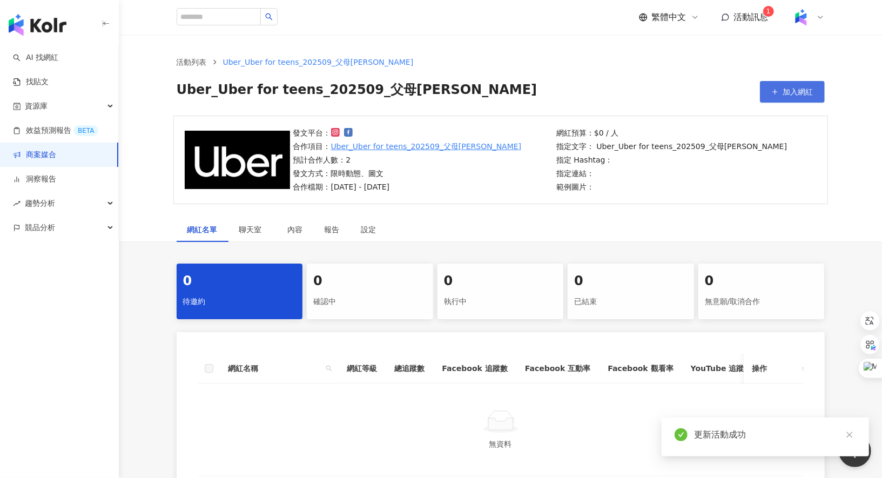
click at [770, 97] on button "加入網紅" at bounding box center [792, 92] width 65 height 22
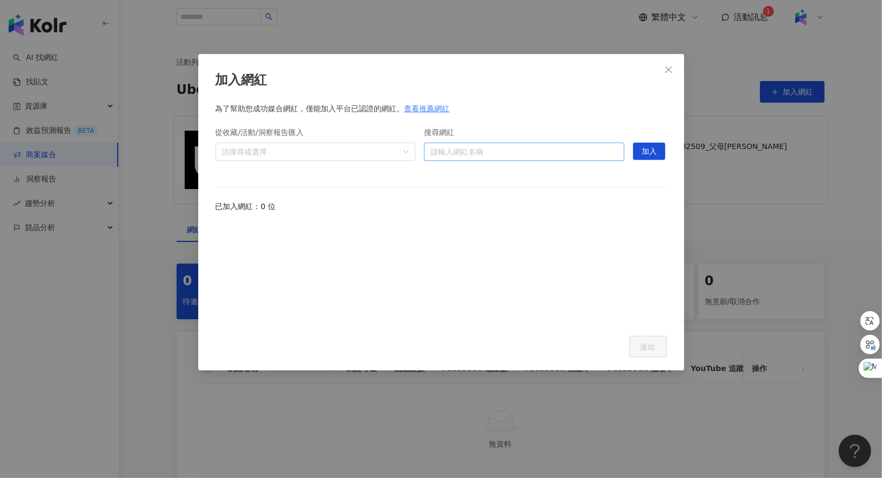
click at [483, 153] on input "搜尋網紅" at bounding box center [523, 151] width 187 height 17
type input "*"
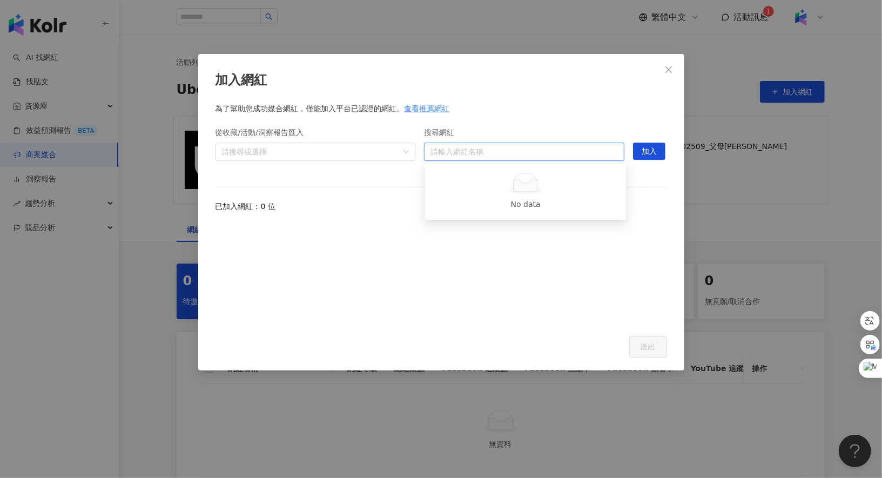
type input "*"
type input "**"
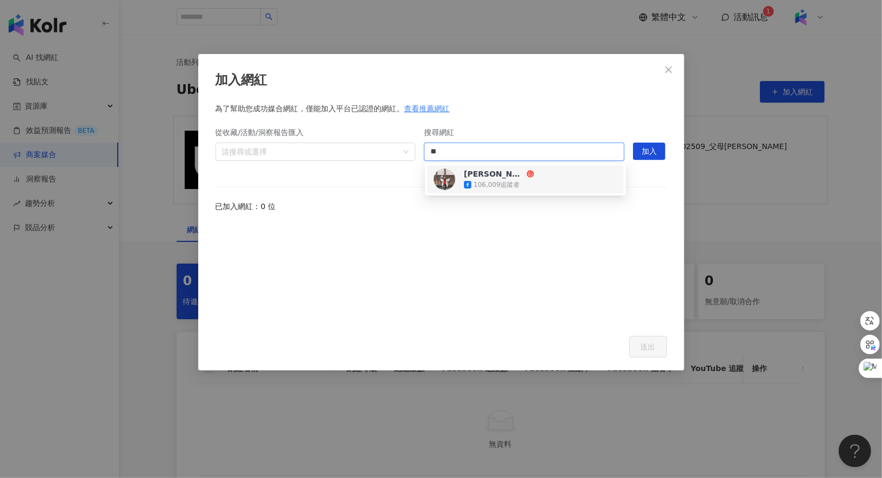
click at [514, 174] on span "[PERSON_NAME]" at bounding box center [499, 173] width 70 height 11
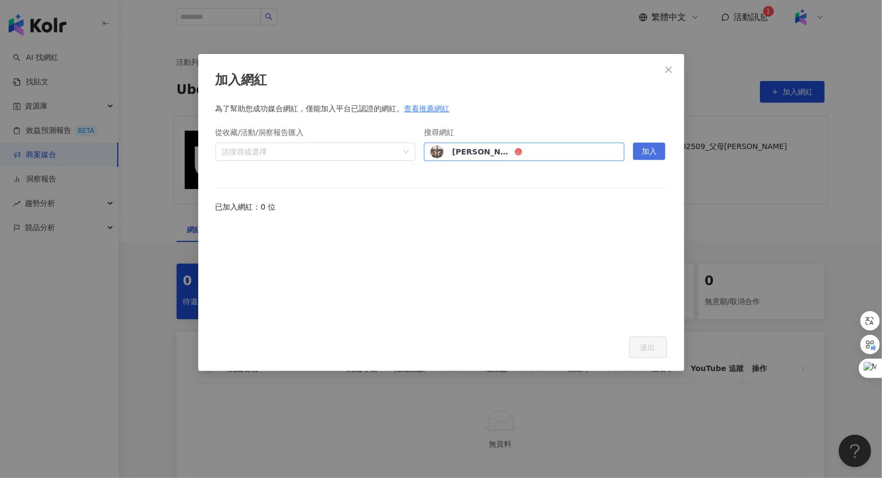
click at [659, 152] on button "加入" at bounding box center [649, 151] width 32 height 17
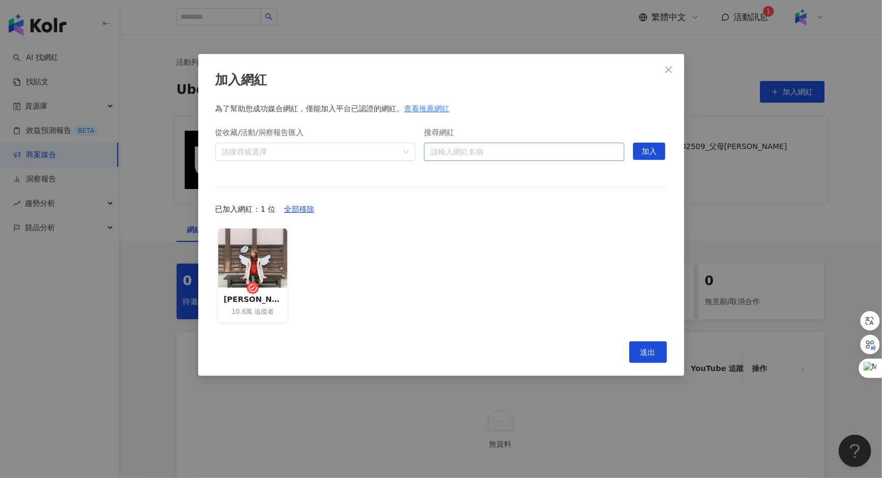
click at [549, 152] on input "搜尋網紅" at bounding box center [523, 151] width 187 height 17
type input "*"
type input "**"
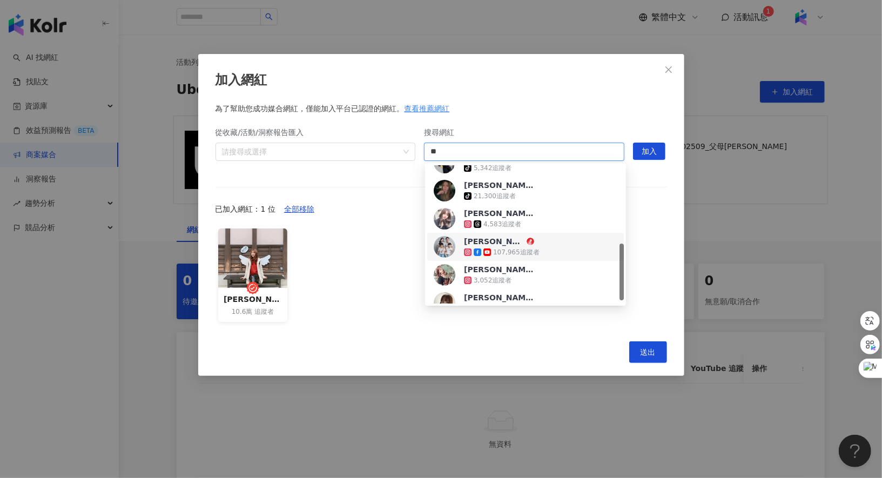
scroll to position [190, 0]
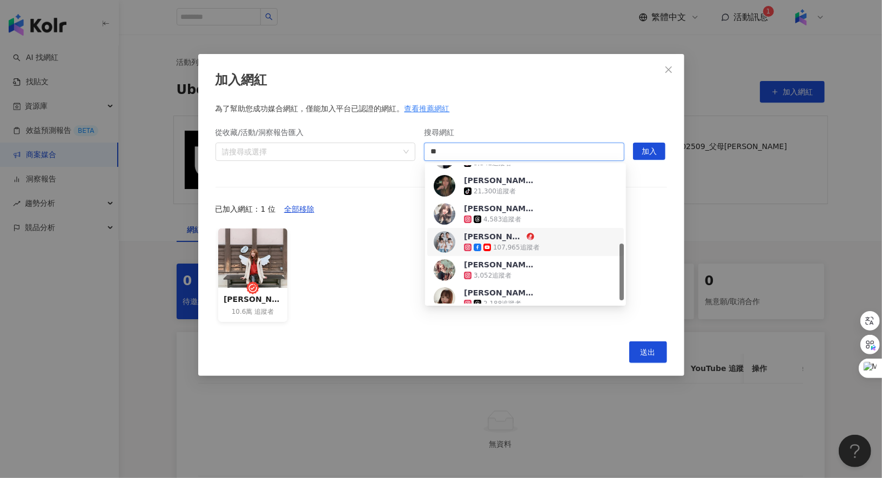
click at [560, 233] on div "[PERSON_NAME]．[PERSON_NAME]親子部落格 107,965 追蹤者" at bounding box center [526, 242] width 184 height 22
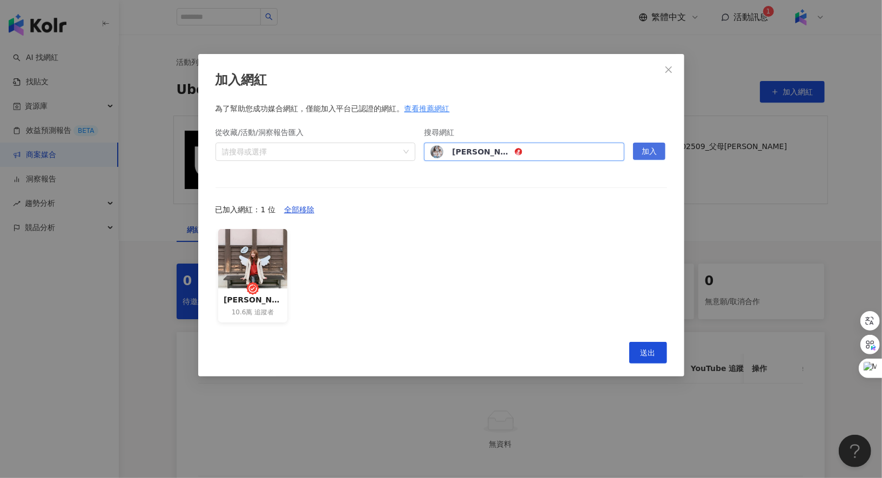
click at [641, 152] on button "加入" at bounding box center [649, 151] width 32 height 17
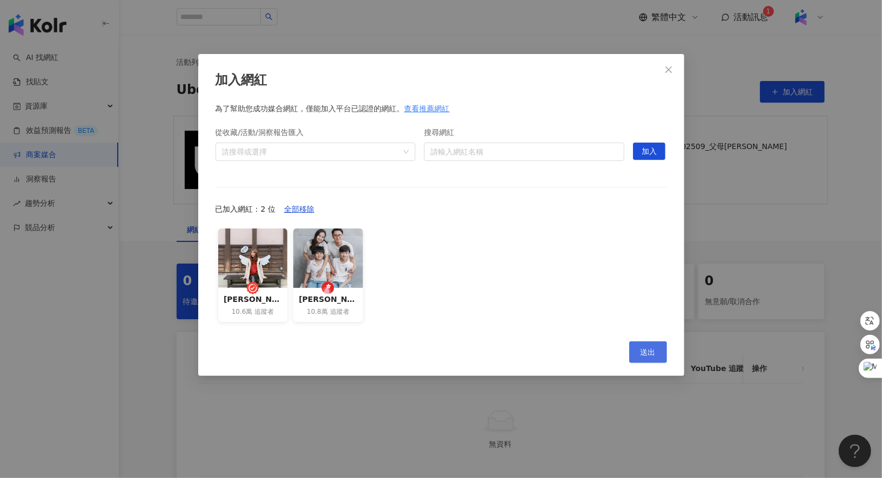
click at [653, 353] on span "送出" at bounding box center [647, 352] width 15 height 9
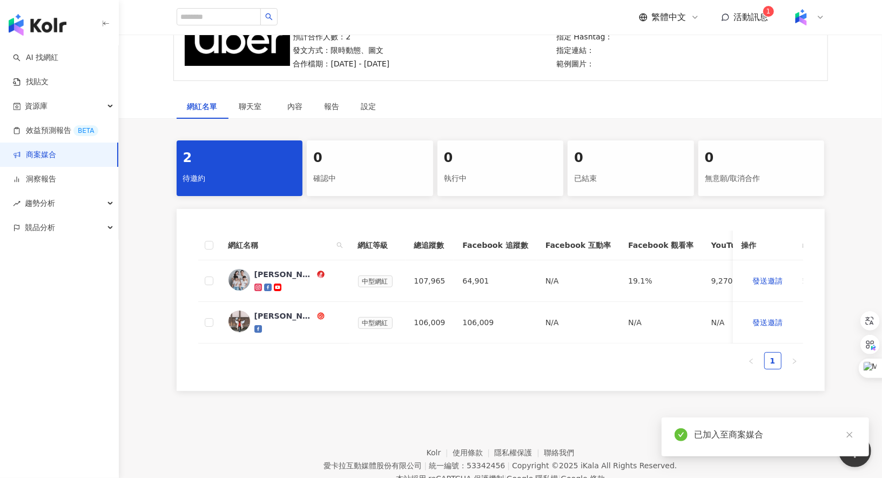
scroll to position [153, 0]
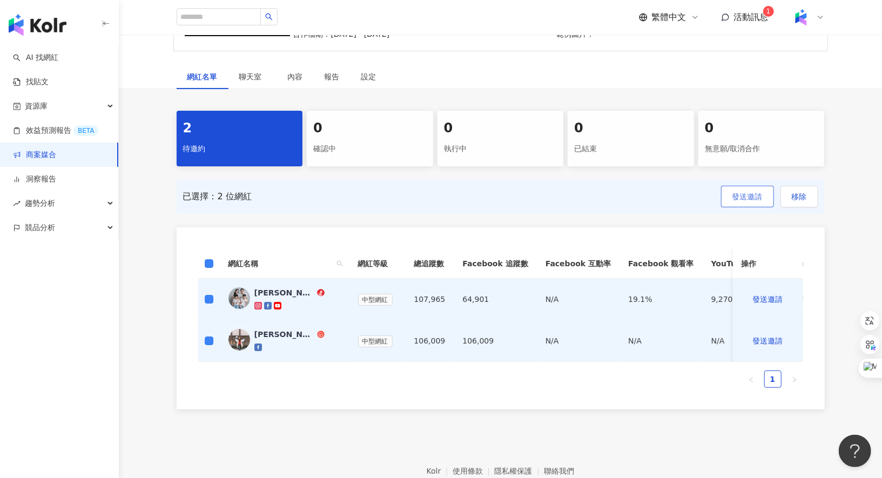
click at [742, 194] on span "發送邀請" at bounding box center [747, 196] width 30 height 9
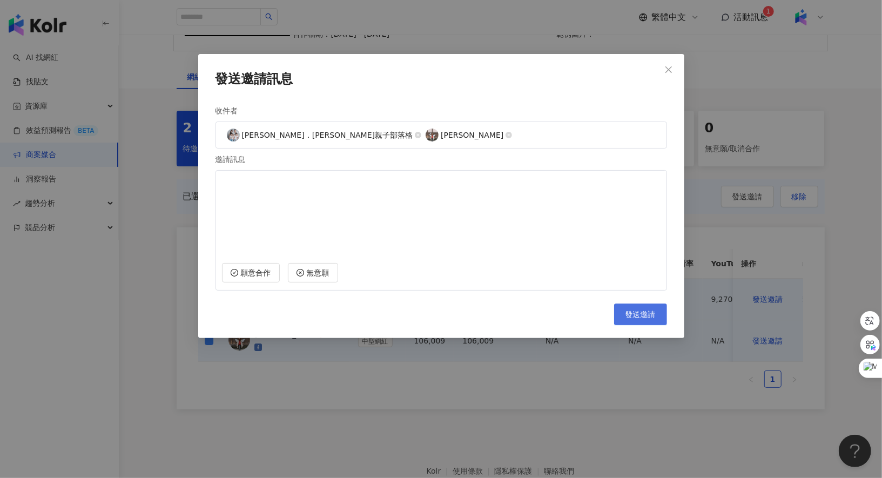
click at [638, 310] on span "發送邀請" at bounding box center [640, 314] width 30 height 9
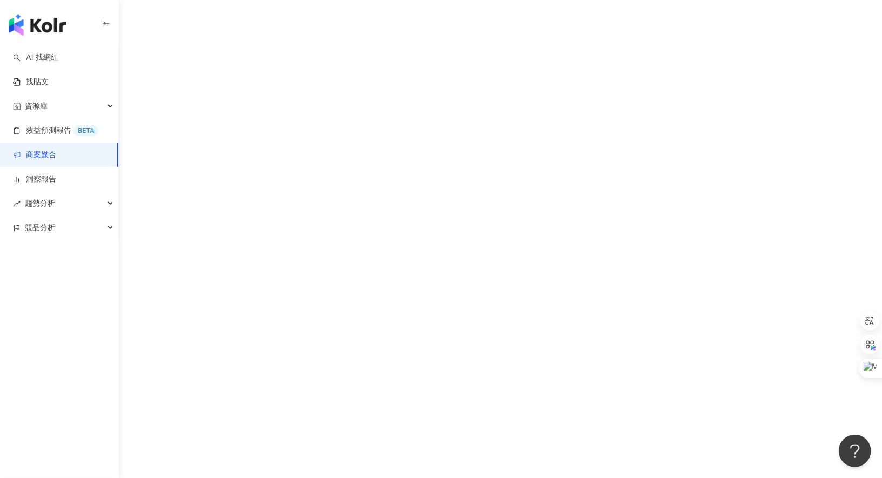
scroll to position [136, 0]
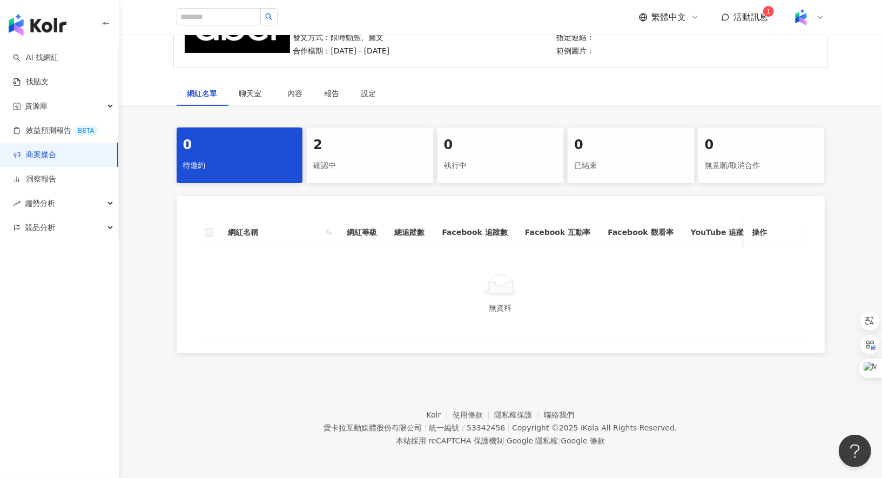
click at [373, 154] on div "2 確認中" at bounding box center [370, 155] width 126 height 56
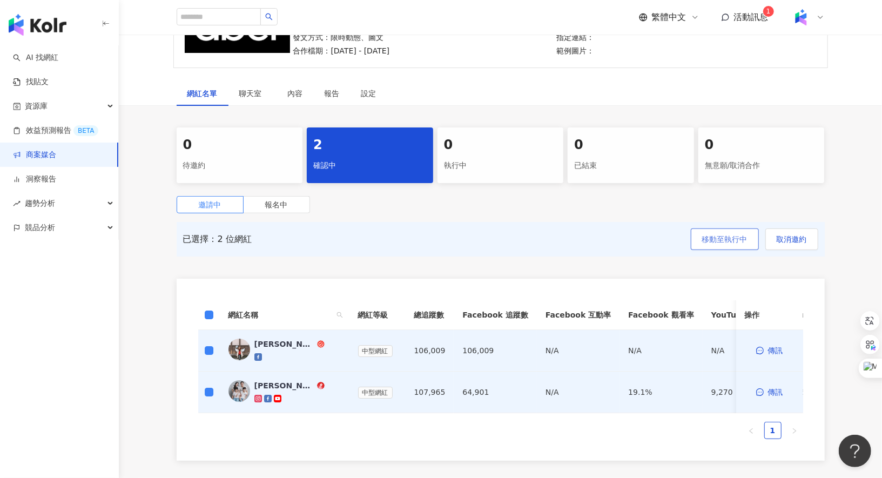
click at [736, 235] on span "移動至執行中" at bounding box center [724, 239] width 45 height 9
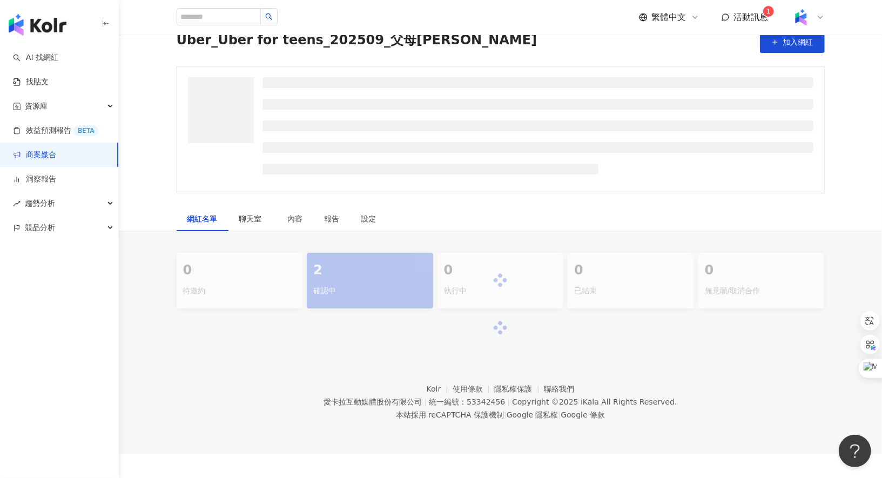
scroll to position [136, 0]
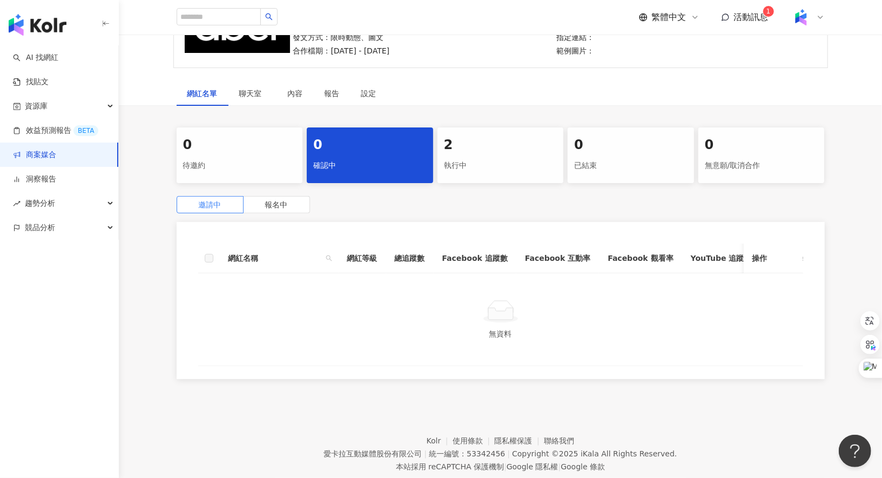
click at [500, 185] on div "0 待邀約 0 確認中 2 執行中 0 已結束 0 無意願/取消合作 邀請中 報名中 網紅名稱 網紅等級 總追蹤數 Facebook 追蹤數 Facebook…" at bounding box center [500, 256] width 691 height 258
click at [504, 160] on div "執行中" at bounding box center [500, 166] width 113 height 18
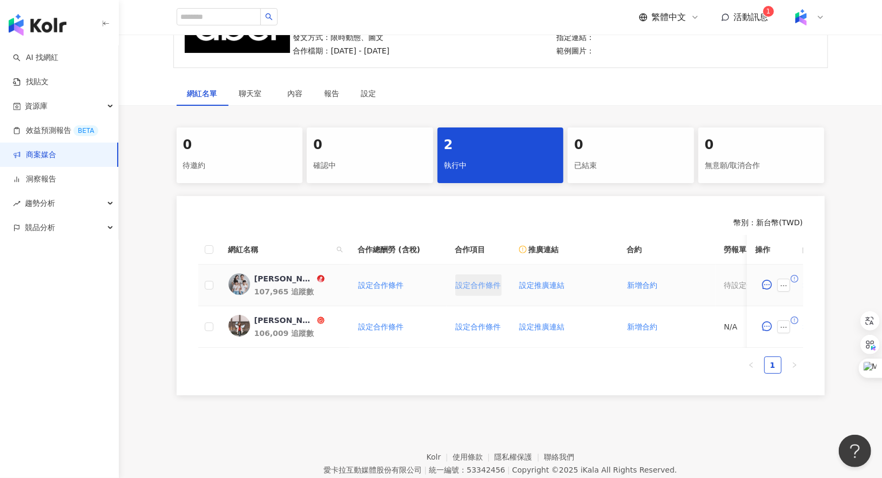
click at [465, 284] on span "設定合作條件" at bounding box center [478, 285] width 45 height 9
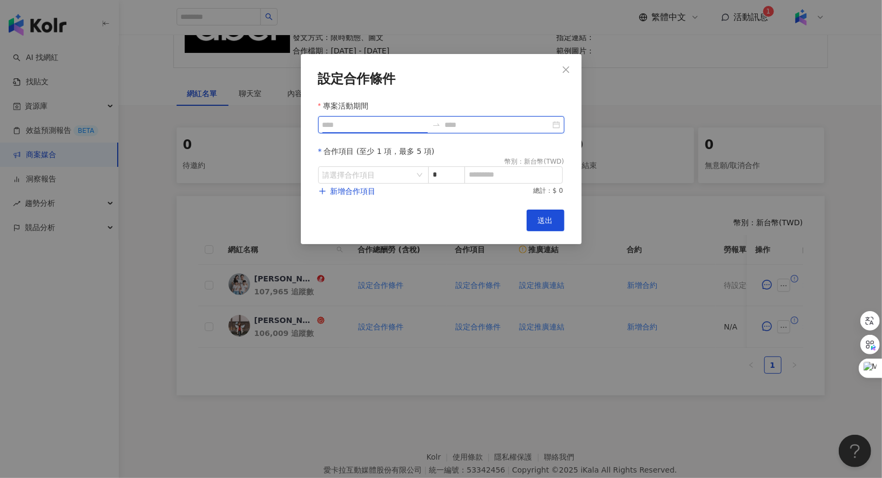
click at [407, 124] on input "專案活動期間" at bounding box center [374, 125] width 105 height 12
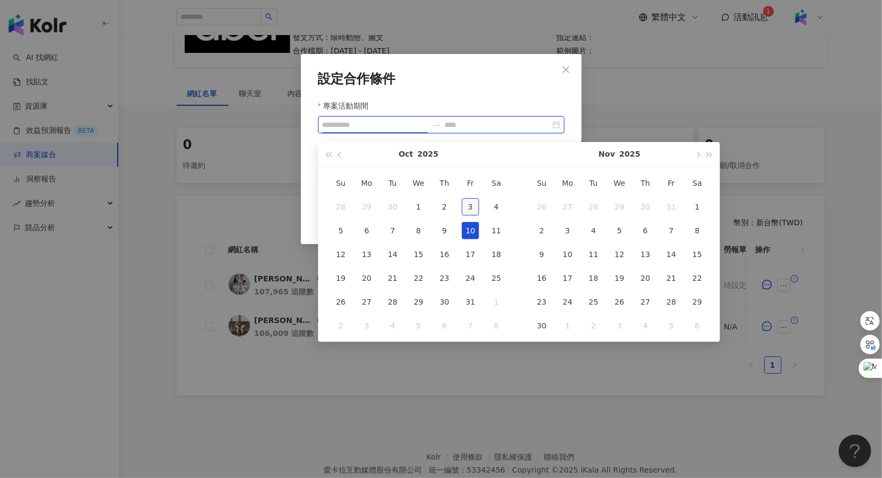
type input "**********"
click at [472, 211] on div "3" at bounding box center [470, 206] width 17 height 17
type input "**********"
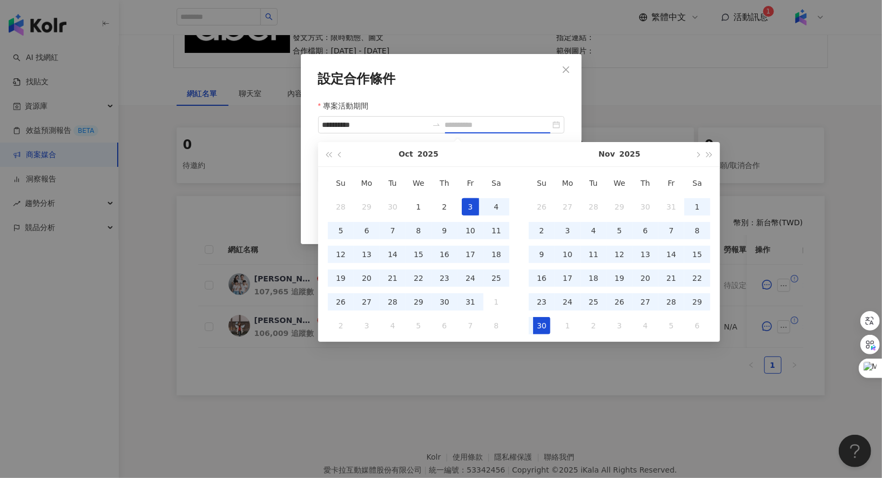
click at [540, 320] on div "30" at bounding box center [541, 325] width 17 height 17
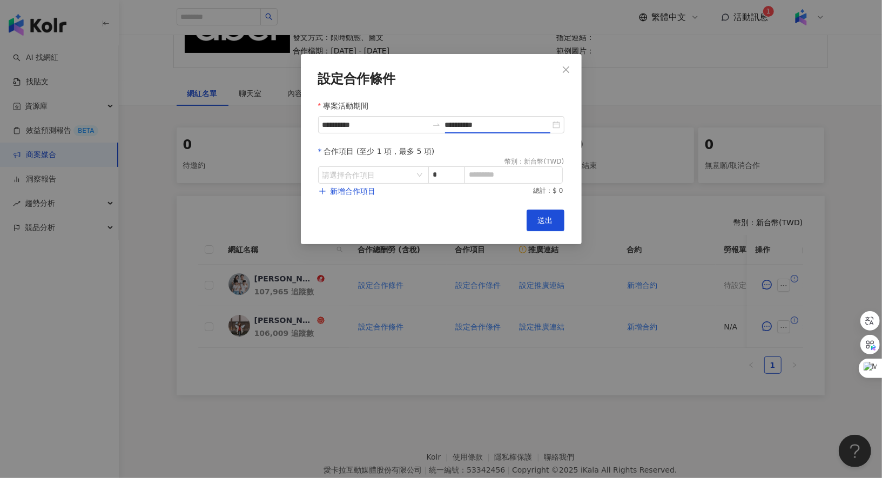
type input "**********"
click at [403, 167] on input "search" at bounding box center [367, 175] width 91 height 16
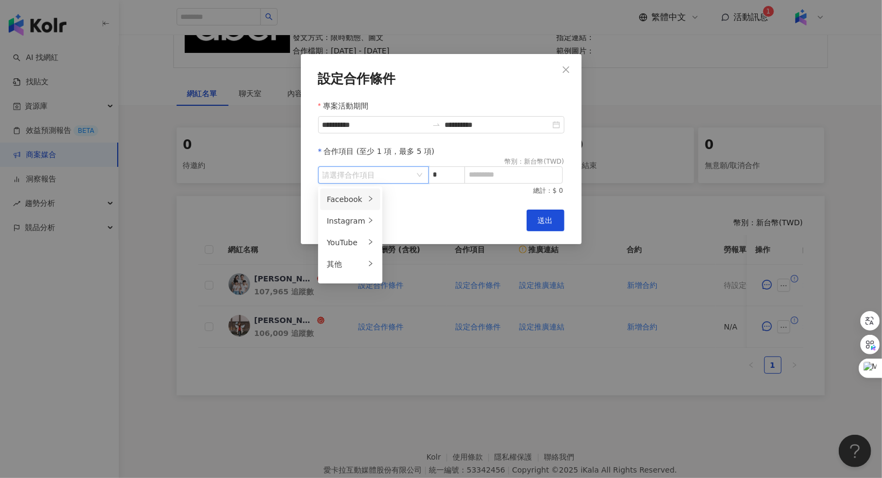
click at [367, 199] on icon "right" at bounding box center [370, 198] width 6 height 6
click at [411, 201] on div "貼文" at bounding box center [412, 199] width 43 height 12
click at [346, 192] on span "新增合作項目" at bounding box center [352, 191] width 45 height 9
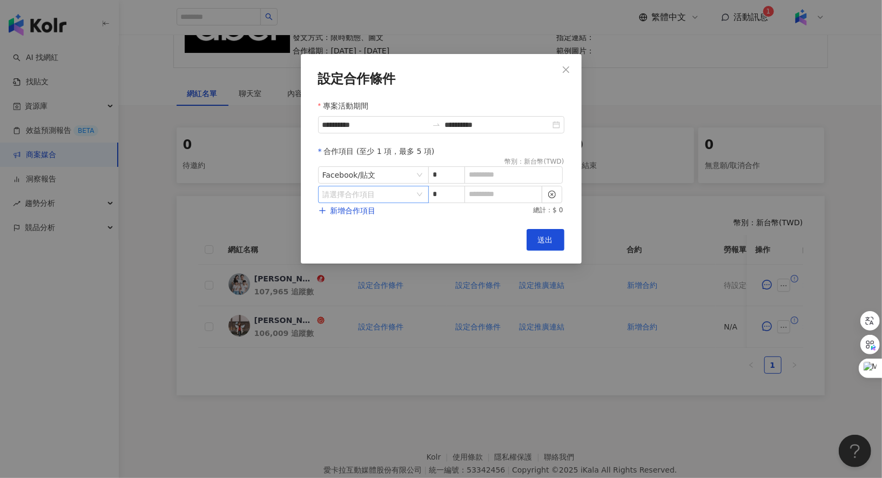
click at [399, 196] on input "search" at bounding box center [367, 194] width 91 height 16
click at [366, 211] on li "Facebook" at bounding box center [350, 219] width 60 height 22
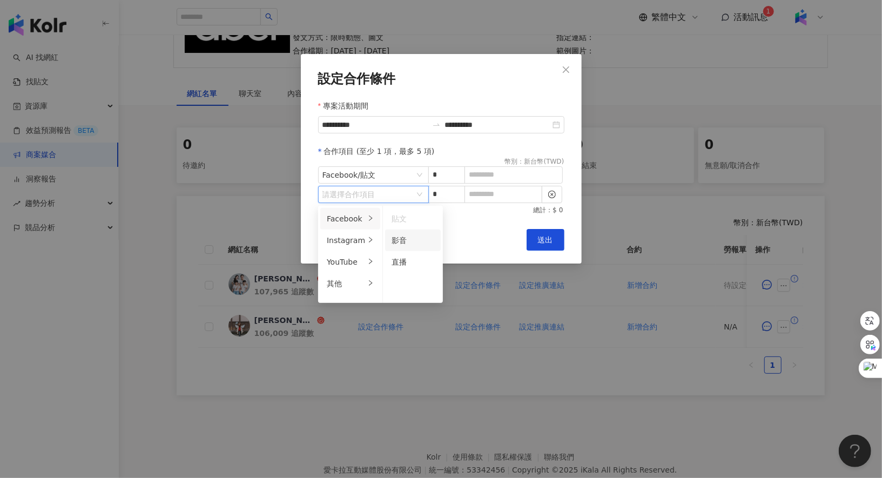
click at [423, 240] on div "影音" at bounding box center [412, 240] width 43 height 12
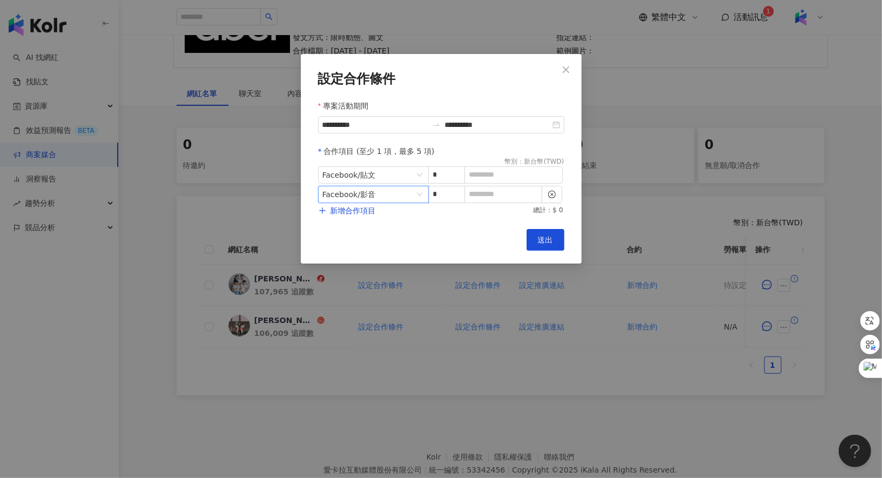
click at [419, 193] on span "Facebook / 影音" at bounding box center [373, 194] width 102 height 16
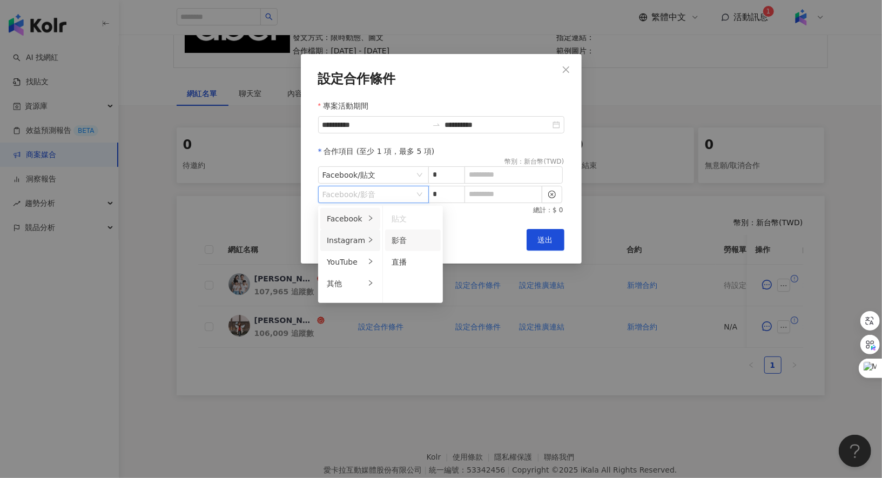
click at [341, 236] on div "Instagram" at bounding box center [346, 240] width 38 height 12
click at [411, 282] on span "限時動態" at bounding box center [406, 283] width 30 height 9
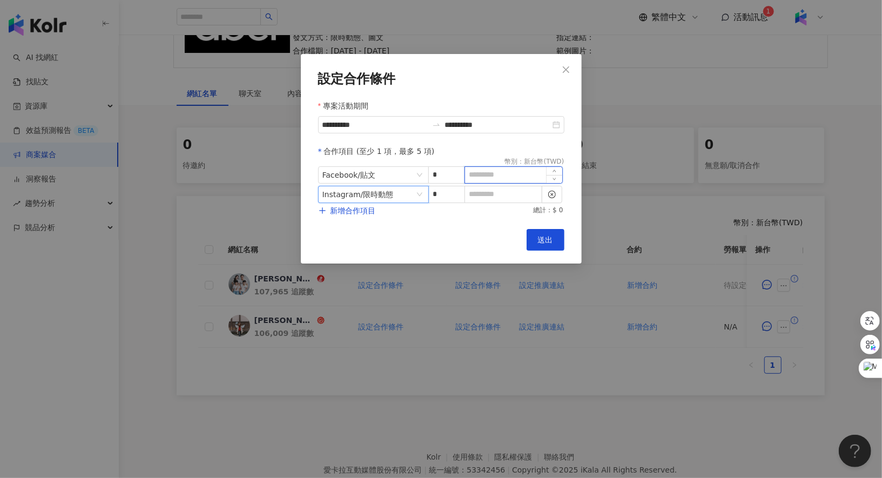
click at [495, 181] on input at bounding box center [513, 175] width 97 height 16
type input "*"
type input "****"
click at [493, 198] on input at bounding box center [503, 194] width 77 height 16
type input "*"
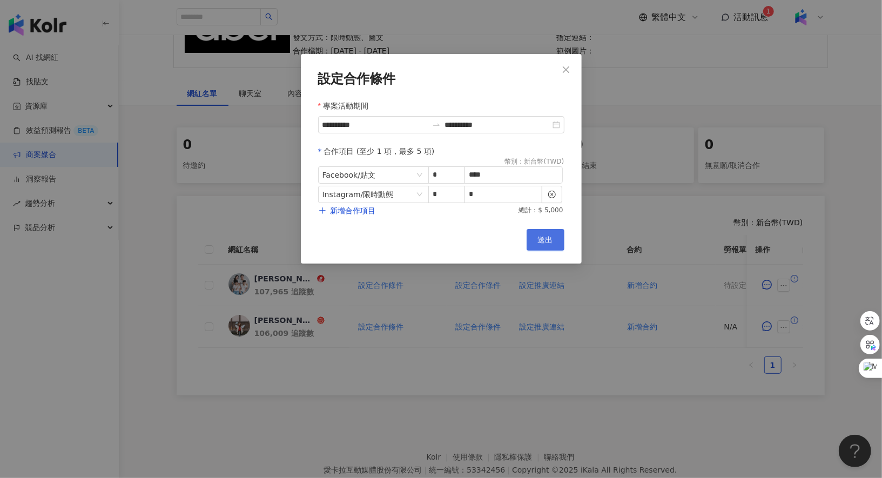
click at [552, 245] on button "送出" at bounding box center [545, 240] width 38 height 22
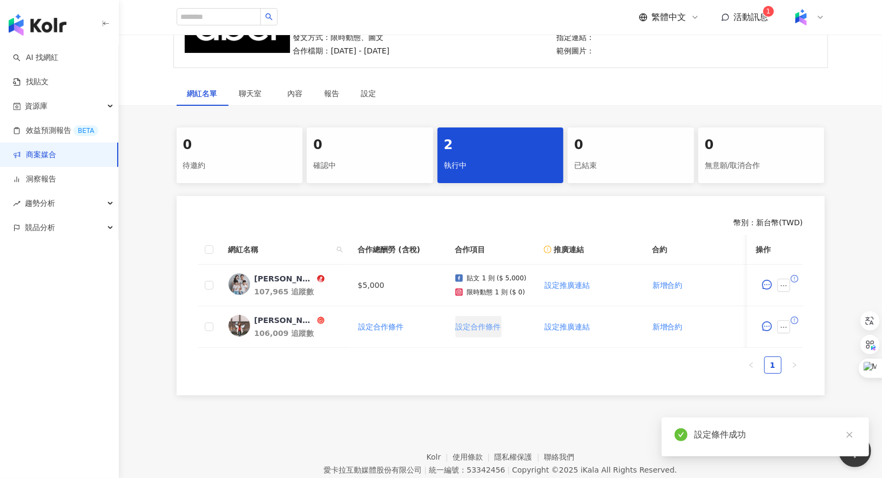
click at [484, 322] on span "設定合作條件" at bounding box center [478, 326] width 45 height 9
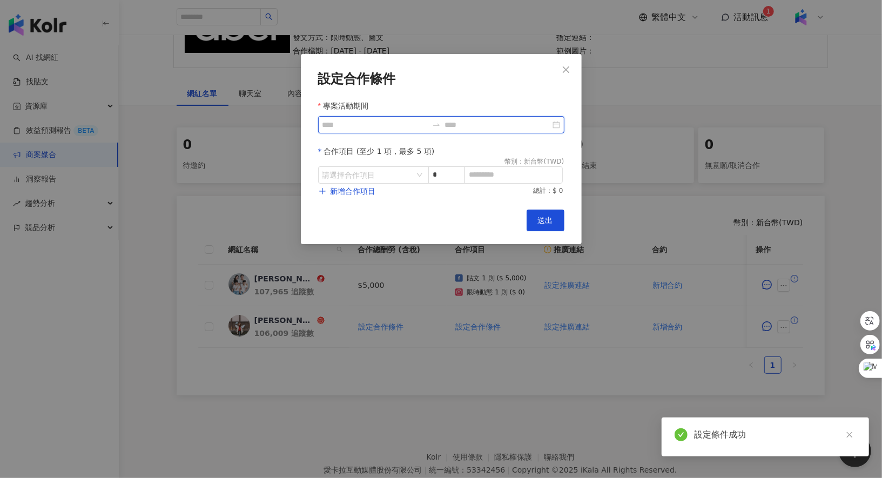
click at [405, 129] on input "專案活動期間" at bounding box center [374, 125] width 105 height 12
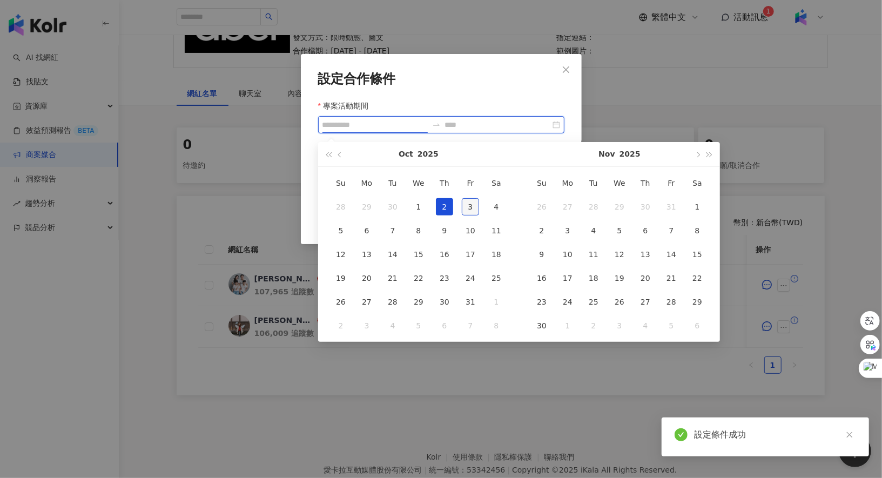
type input "**********"
click at [465, 207] on div "3" at bounding box center [470, 206] width 17 height 17
type input "**********"
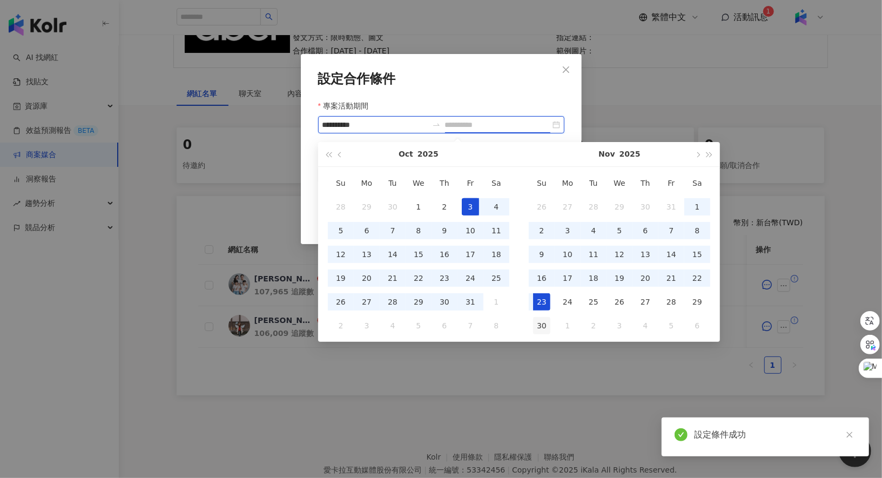
type input "**********"
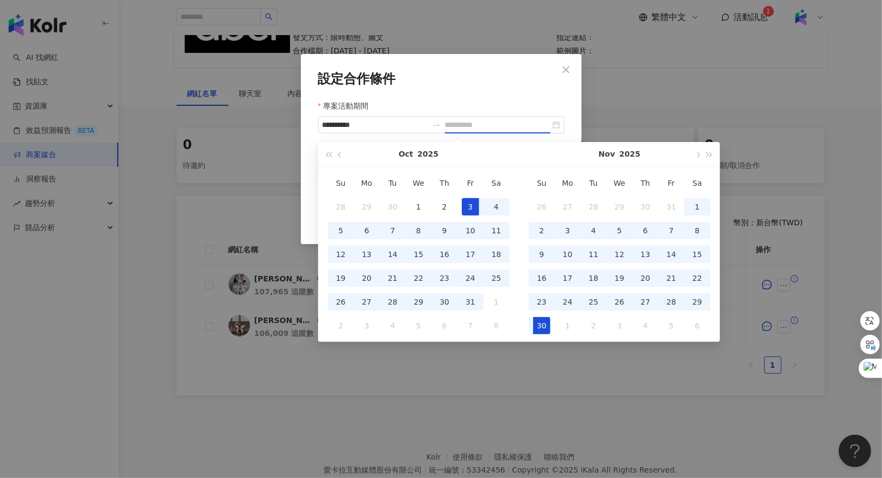
click at [543, 322] on div "30" at bounding box center [541, 325] width 17 height 17
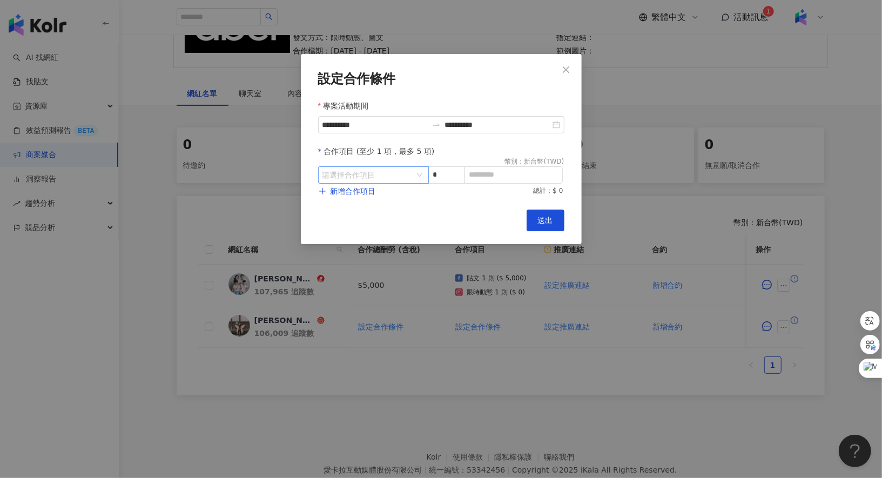
click at [412, 173] on input "search" at bounding box center [367, 175] width 91 height 16
click at [361, 192] on li "Facebook" at bounding box center [350, 199] width 60 height 22
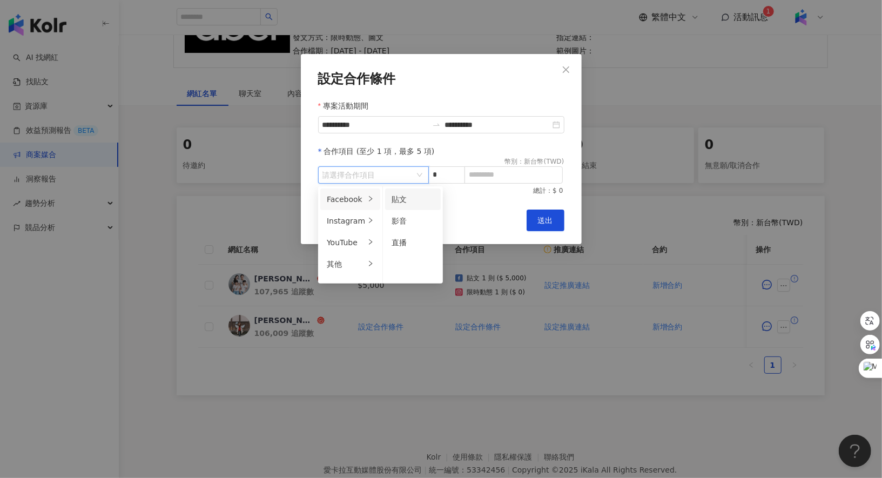
click at [409, 200] on div "貼文" at bounding box center [412, 199] width 43 height 12
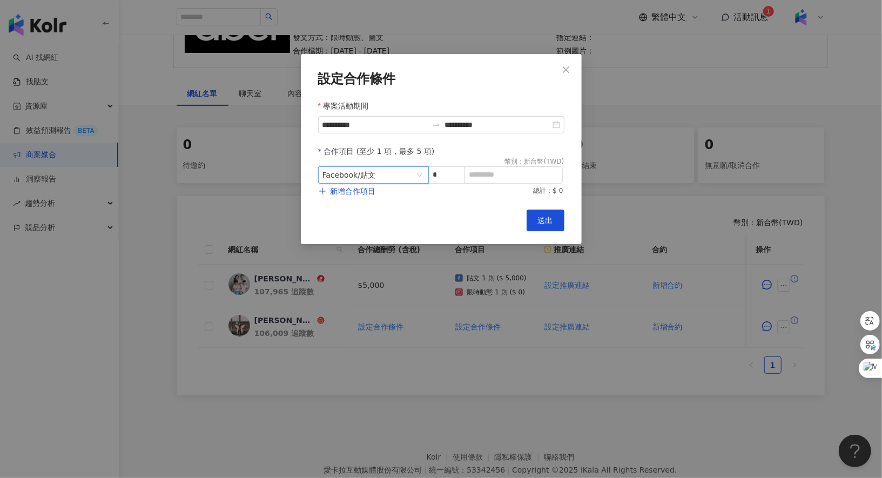
click at [422, 178] on span "Facebook / 貼文" at bounding box center [373, 175] width 102 height 16
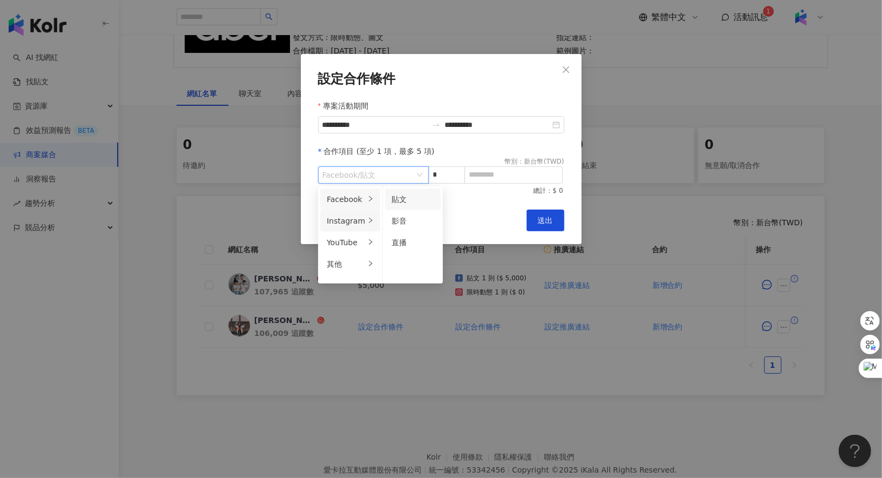
click at [350, 215] on div "Instagram" at bounding box center [346, 221] width 38 height 12
click at [411, 264] on span "限時動態" at bounding box center [406, 264] width 30 height 9
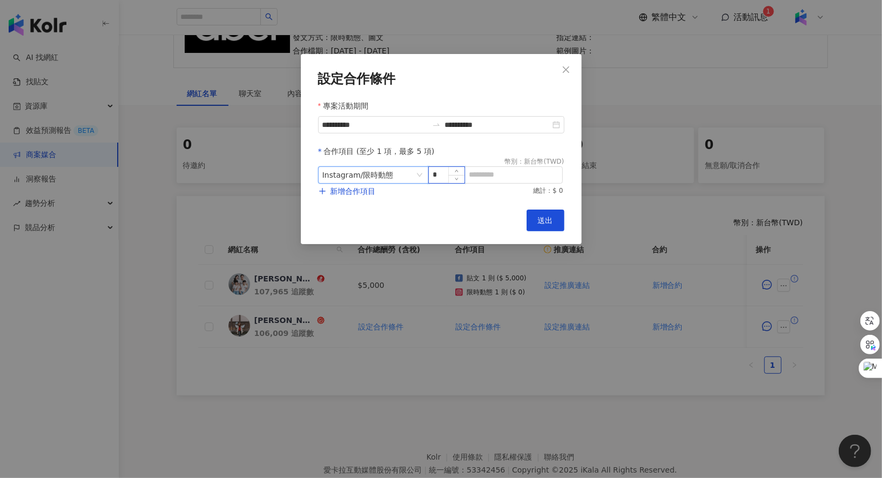
click at [446, 173] on input "*" at bounding box center [447, 175] width 36 height 16
click at [492, 174] on input at bounding box center [513, 175] width 97 height 16
type input "*"
type input "*****"
click at [369, 197] on button "新增合作項目" at bounding box center [347, 191] width 58 height 22
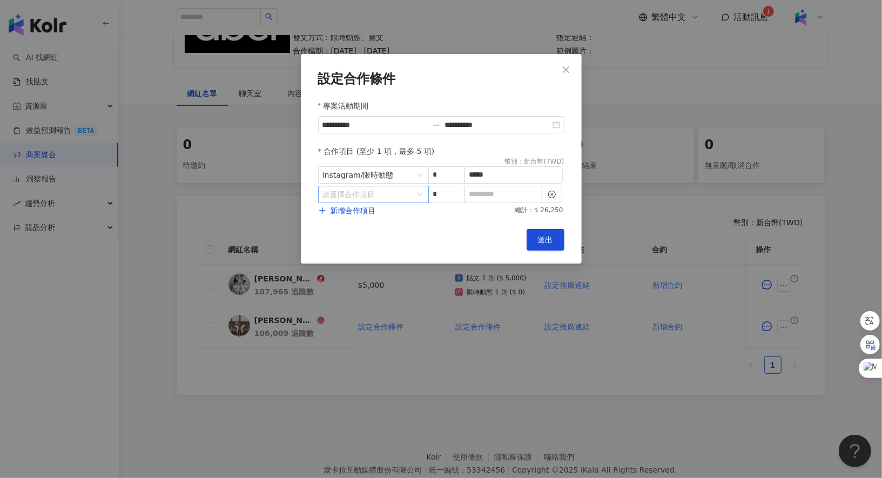
click at [407, 200] on input "search" at bounding box center [367, 194] width 91 height 16
click at [362, 218] on li "Facebook" at bounding box center [350, 219] width 60 height 22
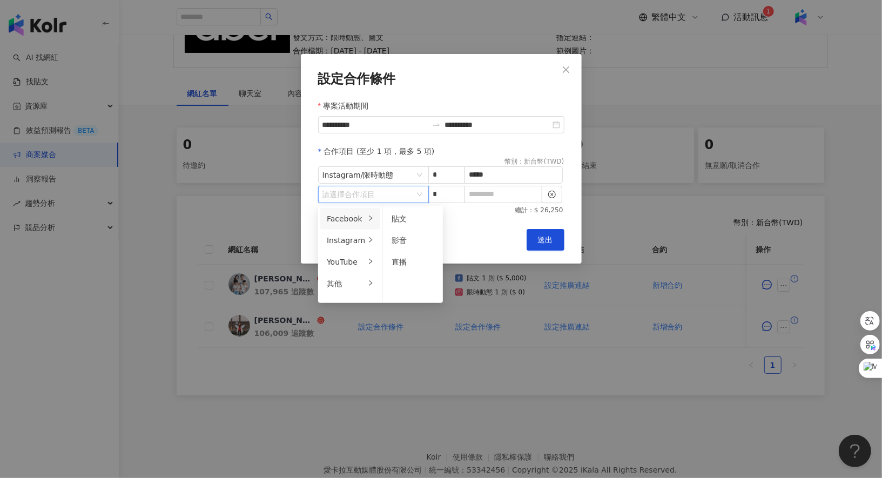
click at [416, 194] on div "請選擇合作項目" at bounding box center [373, 194] width 111 height 17
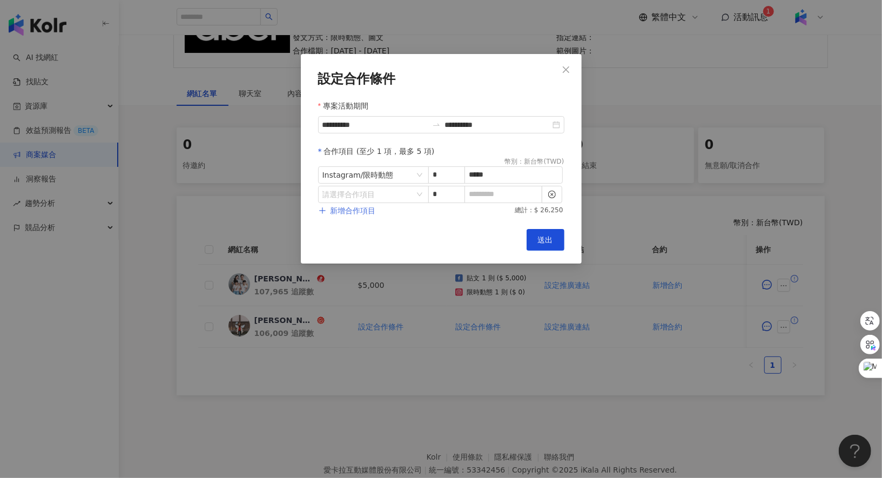
click at [364, 215] on button "新增合作項目" at bounding box center [347, 211] width 58 height 22
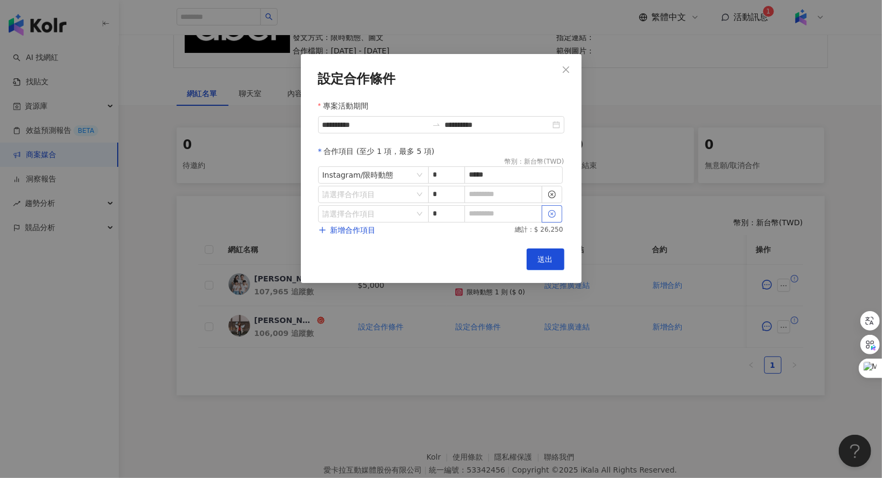
click at [550, 213] on icon "close-circle" at bounding box center [552, 214] width 8 height 8
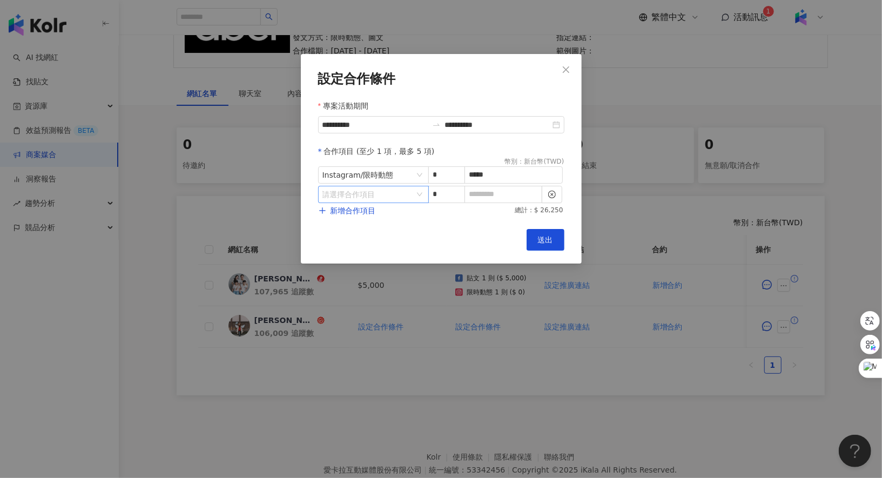
click at [407, 188] on input "search" at bounding box center [367, 194] width 91 height 16
click at [367, 287] on div at bounding box center [370, 284] width 6 height 10
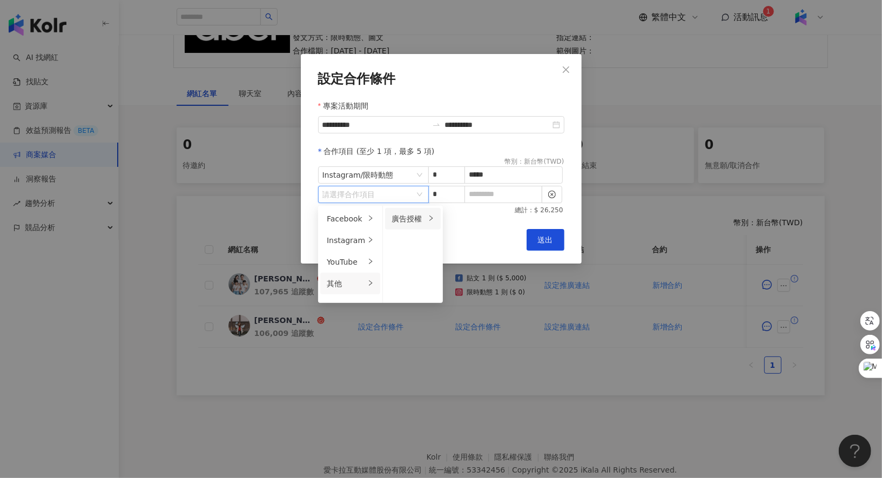
click at [406, 216] on div "廣告授權" at bounding box center [408, 219] width 34 height 12
click at [465, 219] on div "7 天" at bounding box center [472, 219] width 43 height 12
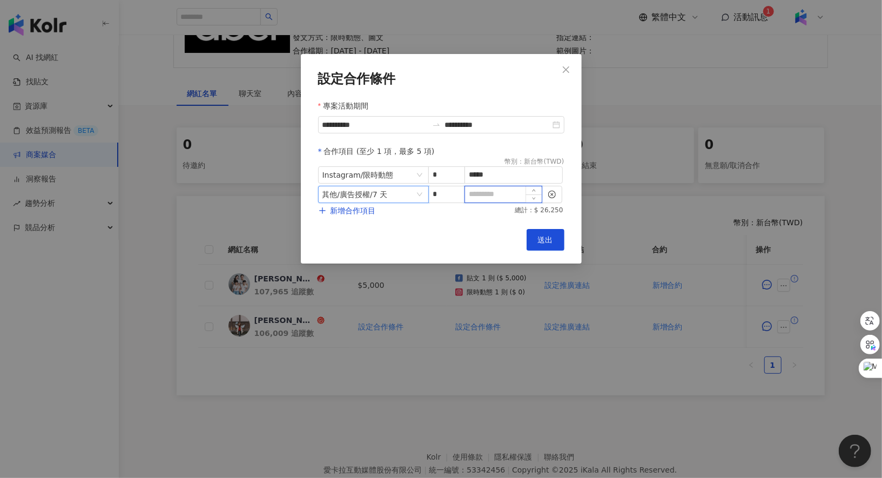
click at [492, 195] on input at bounding box center [503, 194] width 77 height 16
type input "*"
click at [548, 237] on span "送出" at bounding box center [545, 239] width 15 height 9
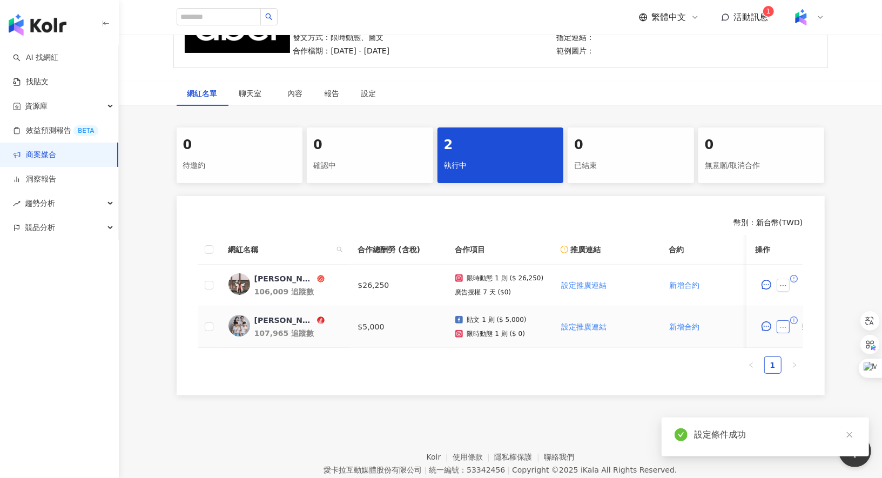
click at [784, 323] on icon "ellipsis" at bounding box center [784, 327] width 8 height 8
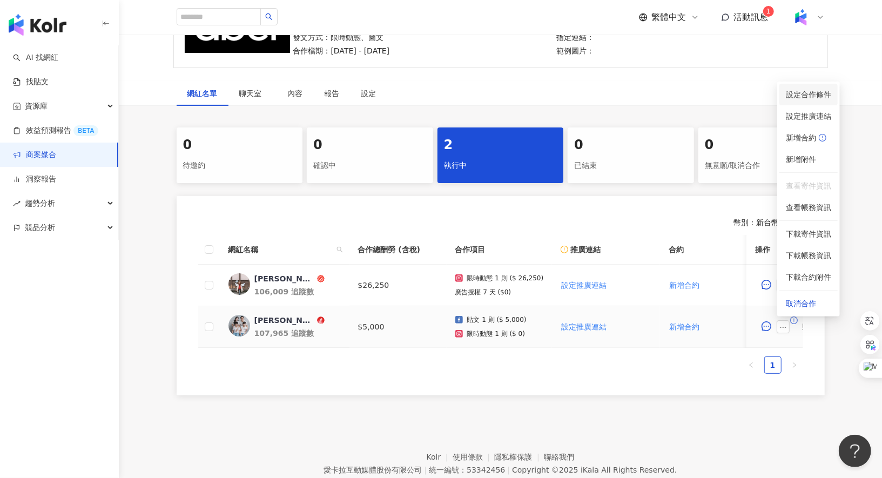
click at [809, 91] on span "設定合作條件" at bounding box center [807, 95] width 45 height 12
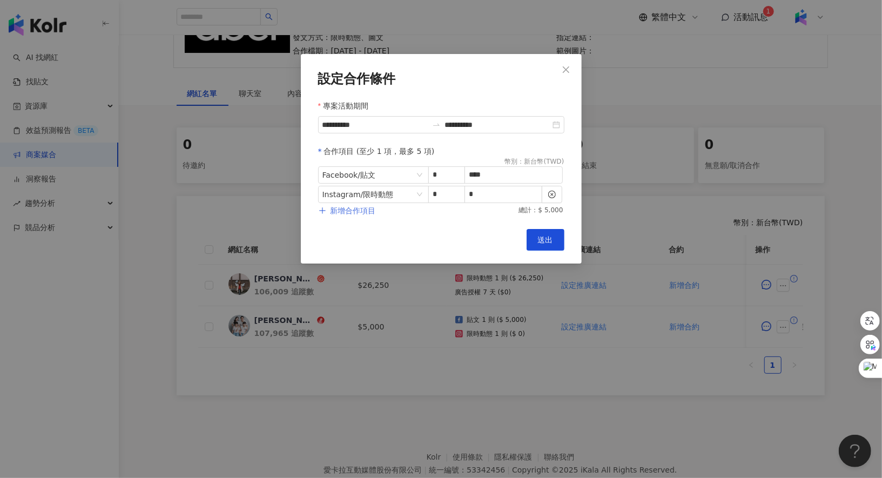
click at [364, 215] on span "新增合作項目" at bounding box center [352, 210] width 45 height 9
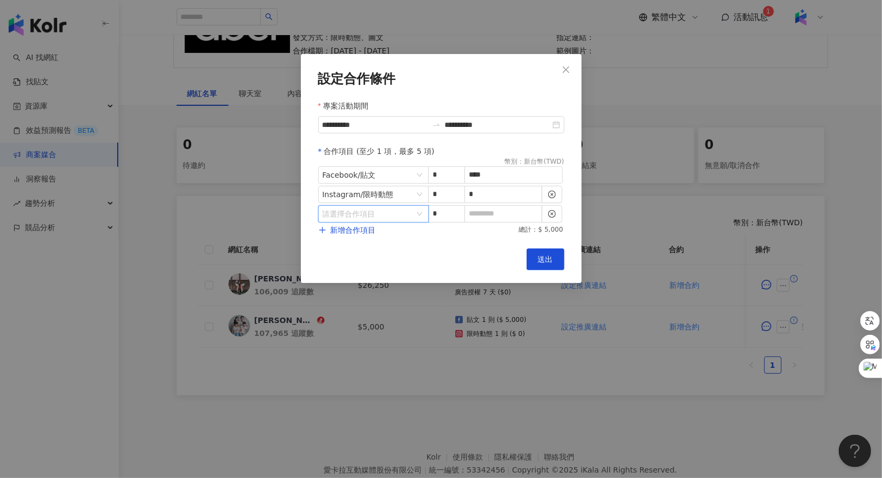
click at [378, 219] on input "search" at bounding box center [367, 214] width 91 height 16
click at [360, 303] on div "其他" at bounding box center [346, 303] width 38 height 12
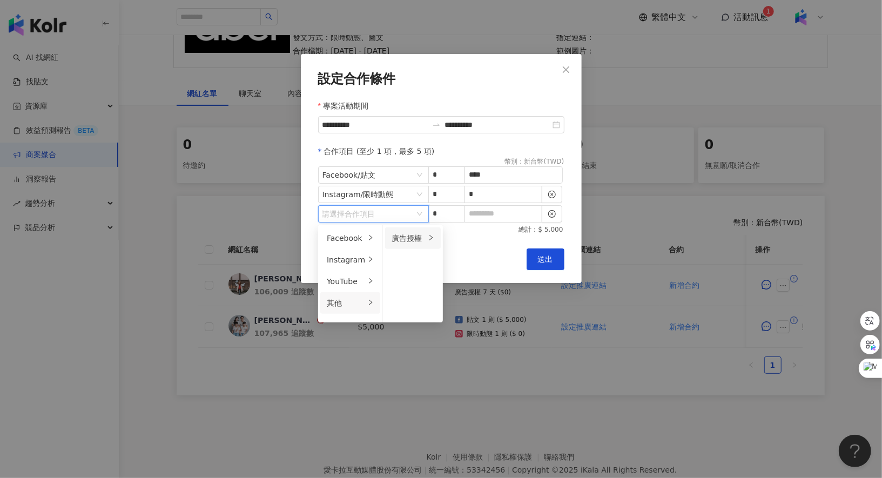
click at [428, 235] on icon "right" at bounding box center [431, 237] width 6 height 6
click at [462, 234] on div "7 天" at bounding box center [472, 238] width 43 height 12
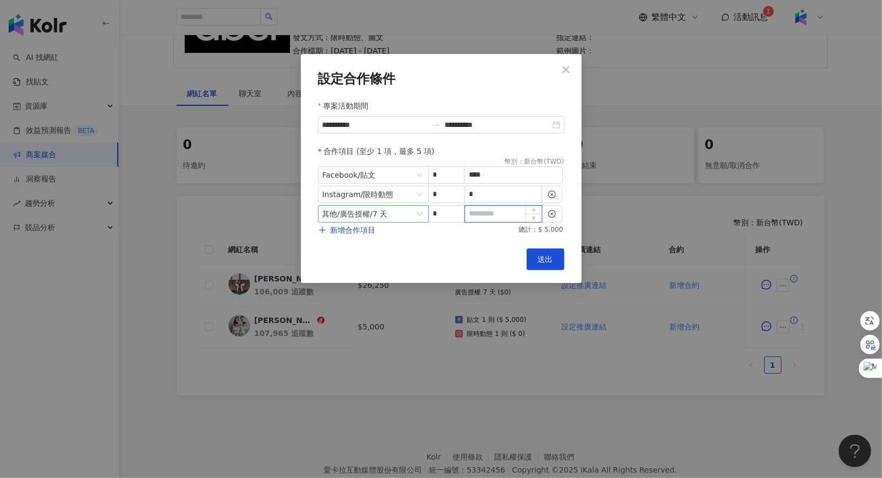
click at [483, 219] on input at bounding box center [503, 214] width 77 height 16
type input "*"
click at [550, 255] on span "送出" at bounding box center [545, 259] width 15 height 9
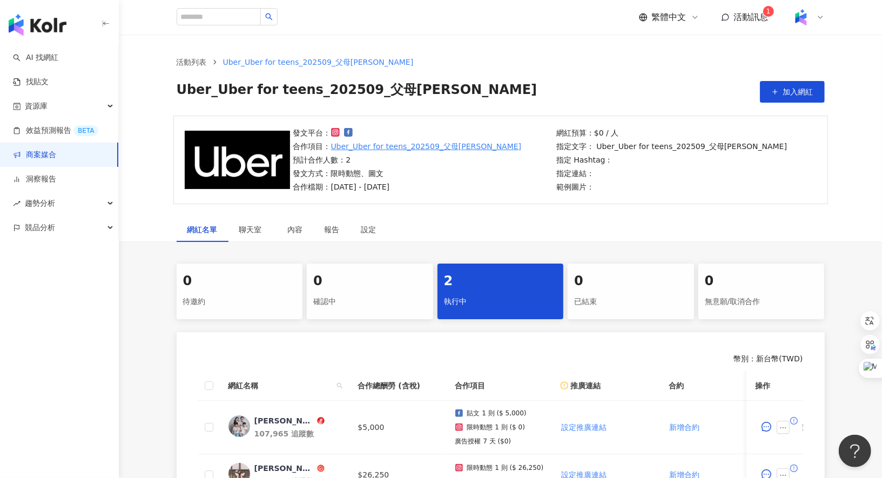
click at [281, 92] on span "Uber_Uber for teens_202509_父母[PERSON_NAME]" at bounding box center [357, 92] width 361 height 22
click at [285, 91] on span "Uber_Uber for teens_202509_父母[PERSON_NAME]" at bounding box center [357, 92] width 361 height 22
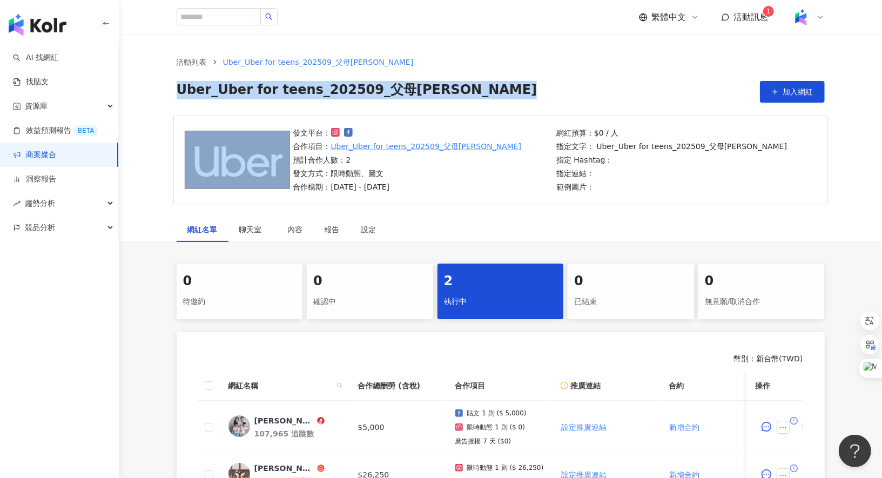
click at [285, 91] on span "Uber_Uber for teens_202509_父母[PERSON_NAME]" at bounding box center [357, 92] width 361 height 22
copy div "Uber_Uber for teens_202509_父母KOL 加入網紅"
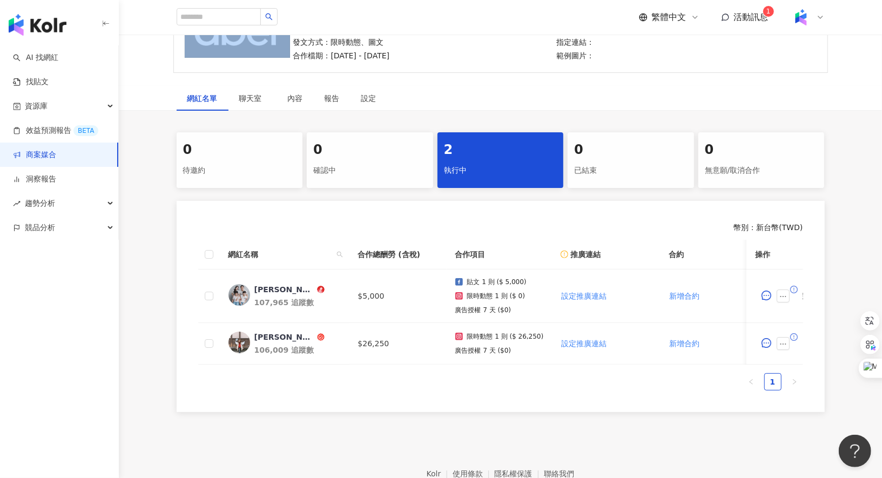
scroll to position [173, 0]
